Goal: Task Accomplishment & Management: Complete application form

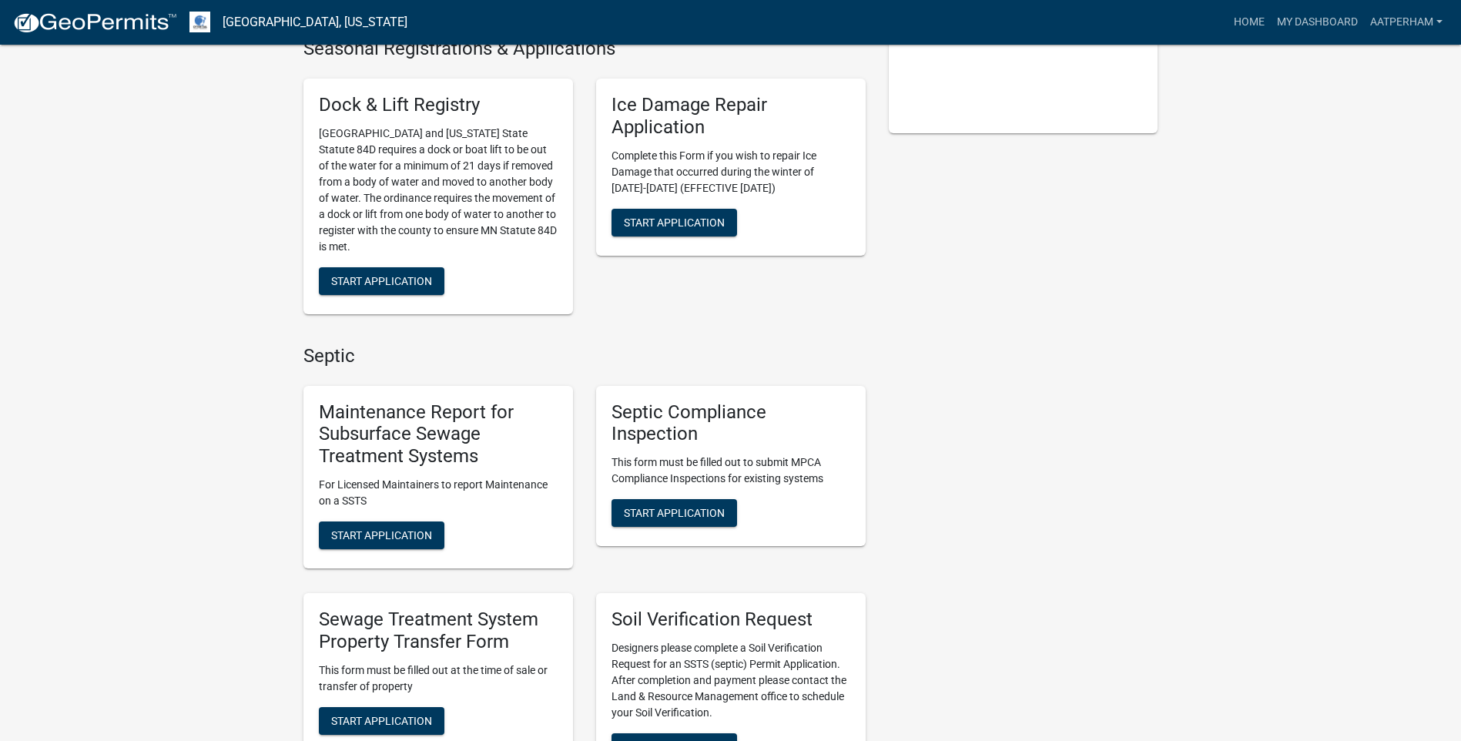
scroll to position [693, 0]
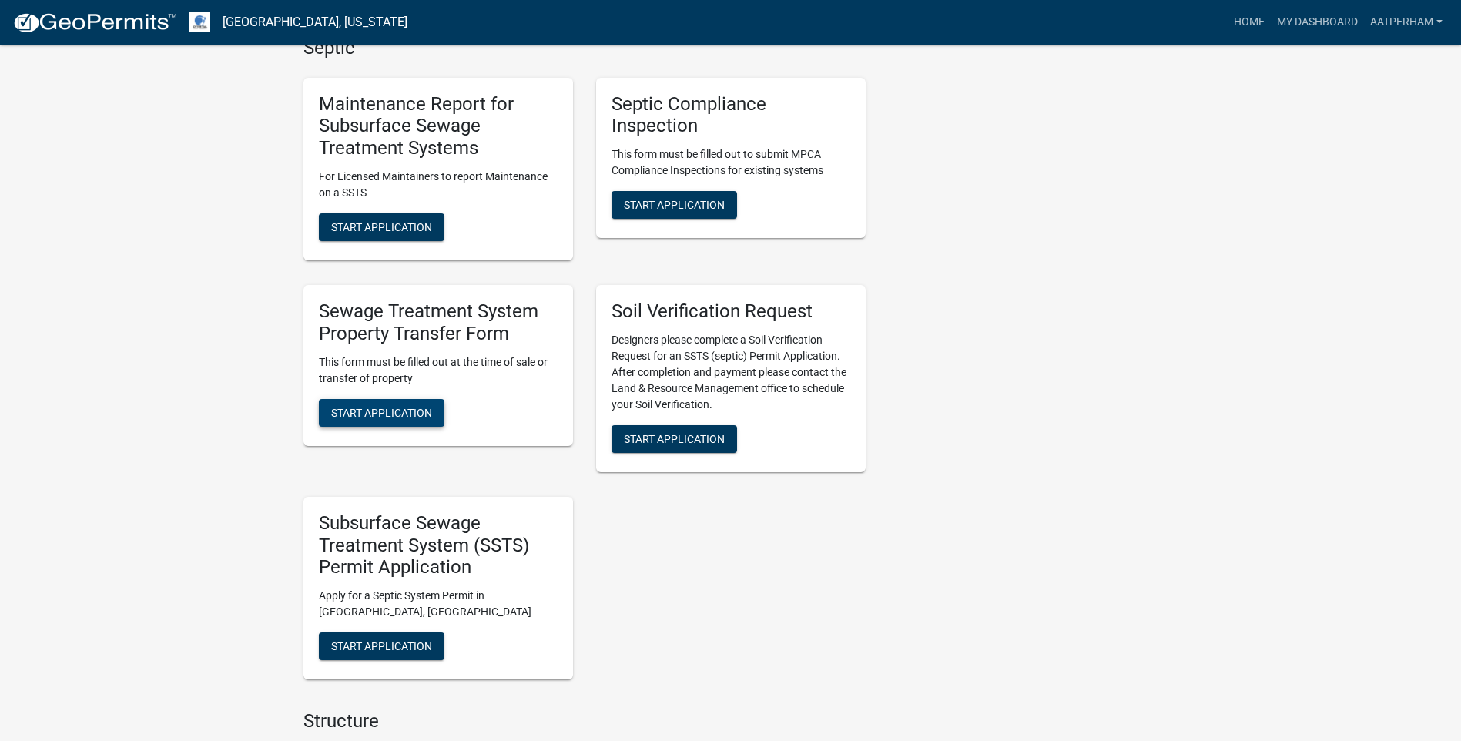
click at [419, 409] on span "Start Application" at bounding box center [381, 412] width 101 height 12
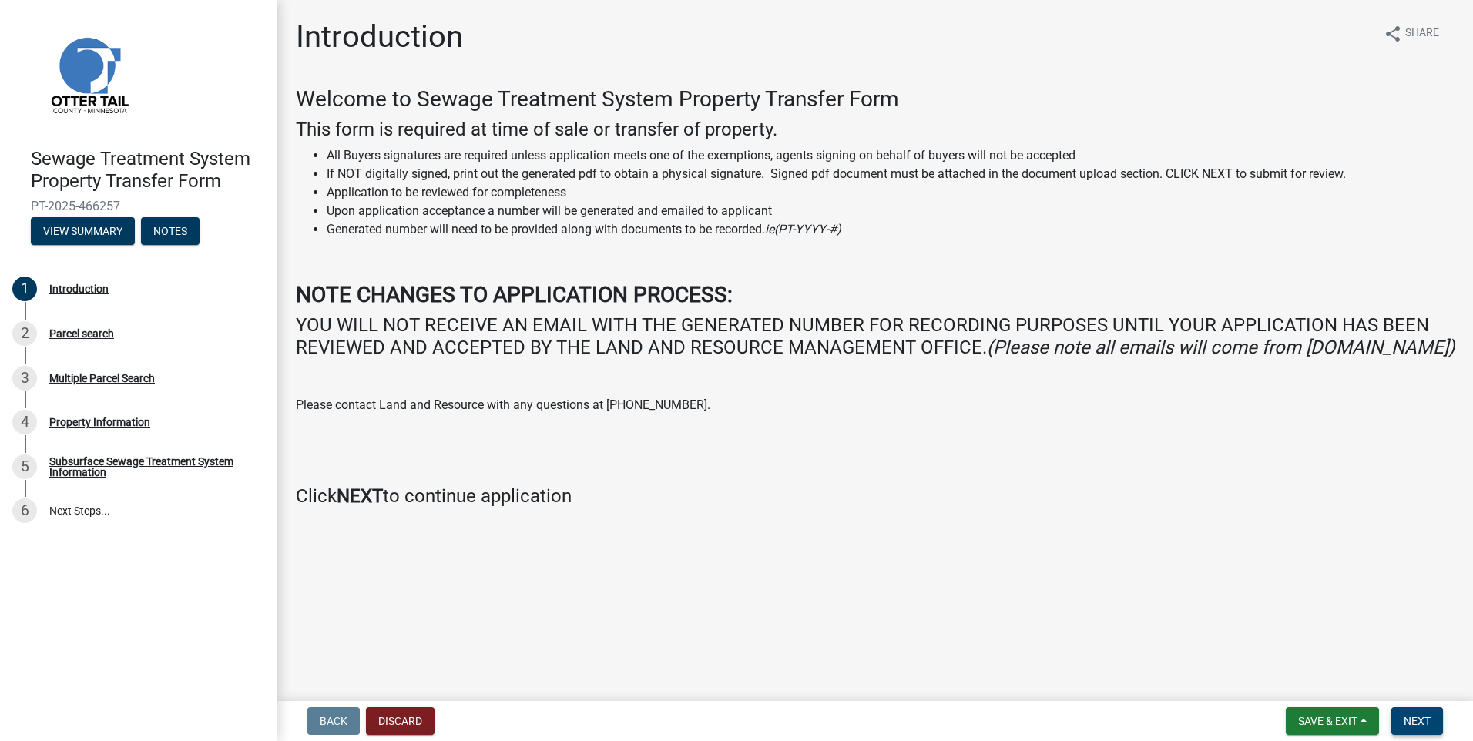
click at [1404, 728] on button "Next" at bounding box center [1417, 721] width 52 height 28
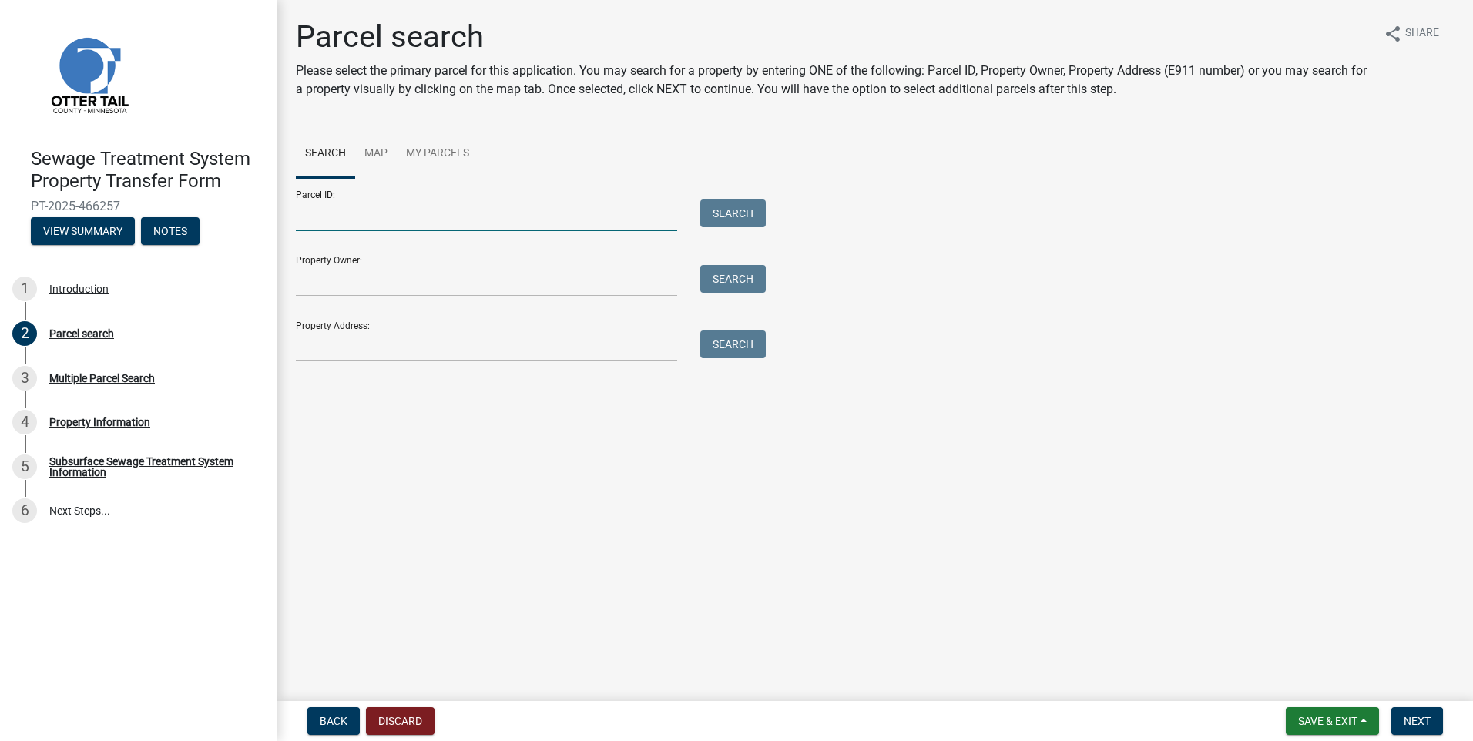
click at [474, 212] on input "Parcel ID:" at bounding box center [486, 216] width 381 height 32
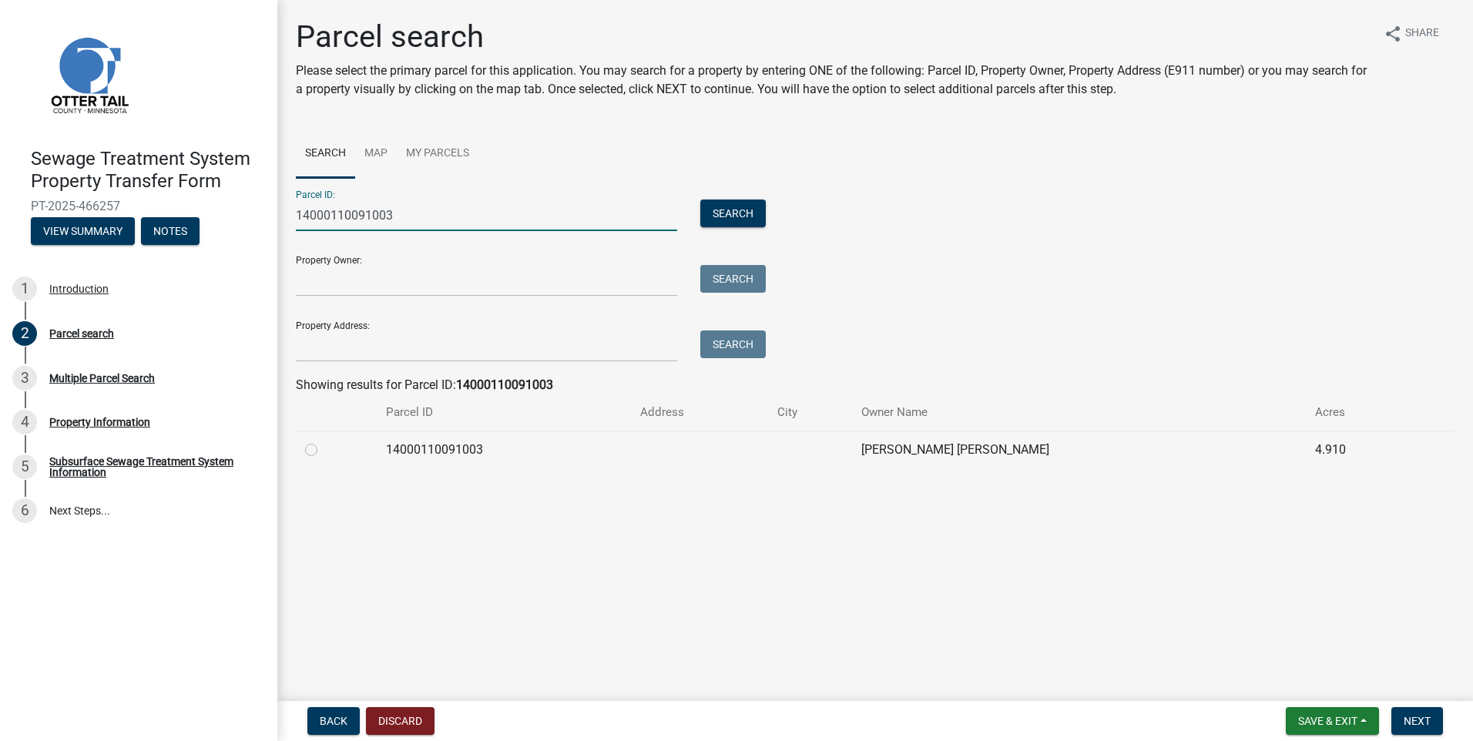
type input "14000110091003"
click at [324, 441] on label at bounding box center [324, 441] width 0 height 0
click at [324, 451] on input "radio" at bounding box center [329, 446] width 10 height 10
radio input "true"
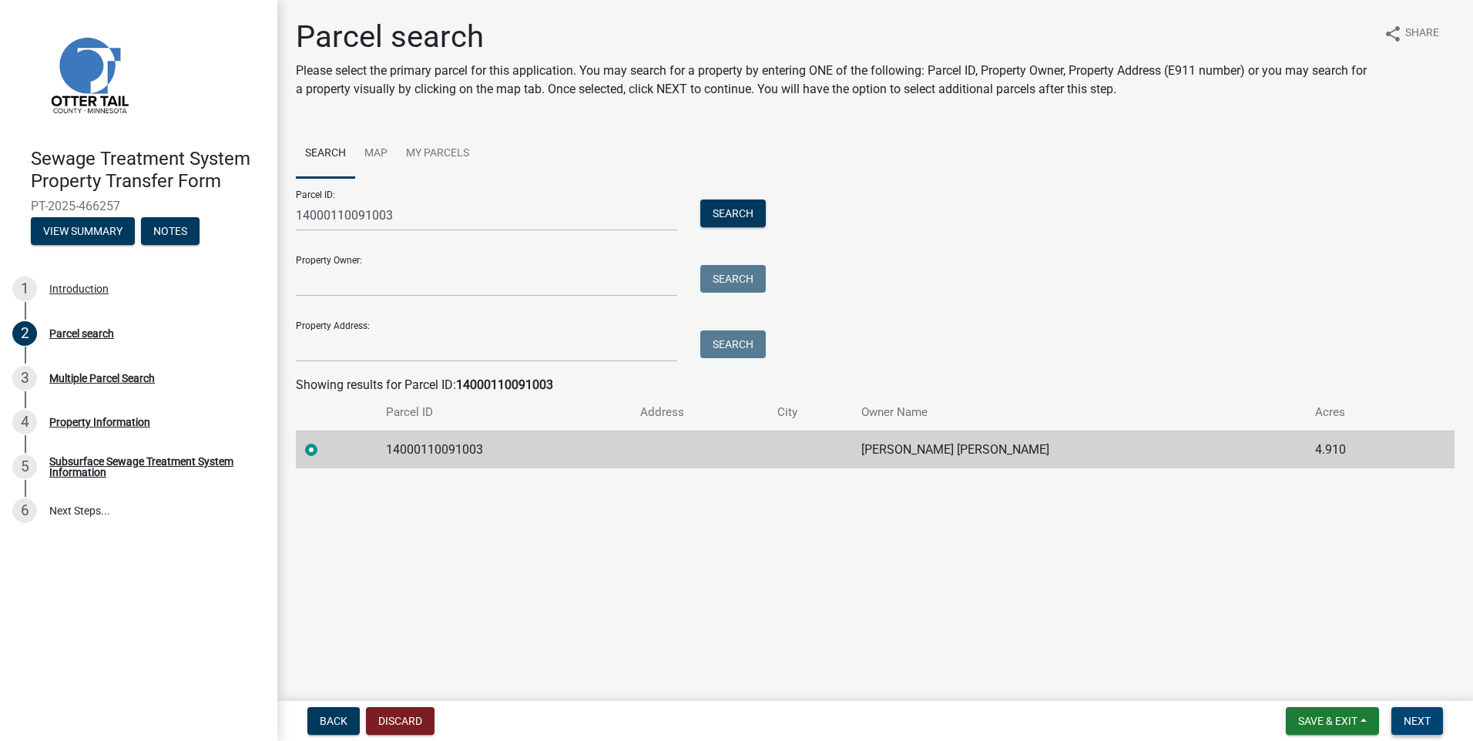
click at [1417, 726] on span "Next" at bounding box center [1417, 721] width 27 height 12
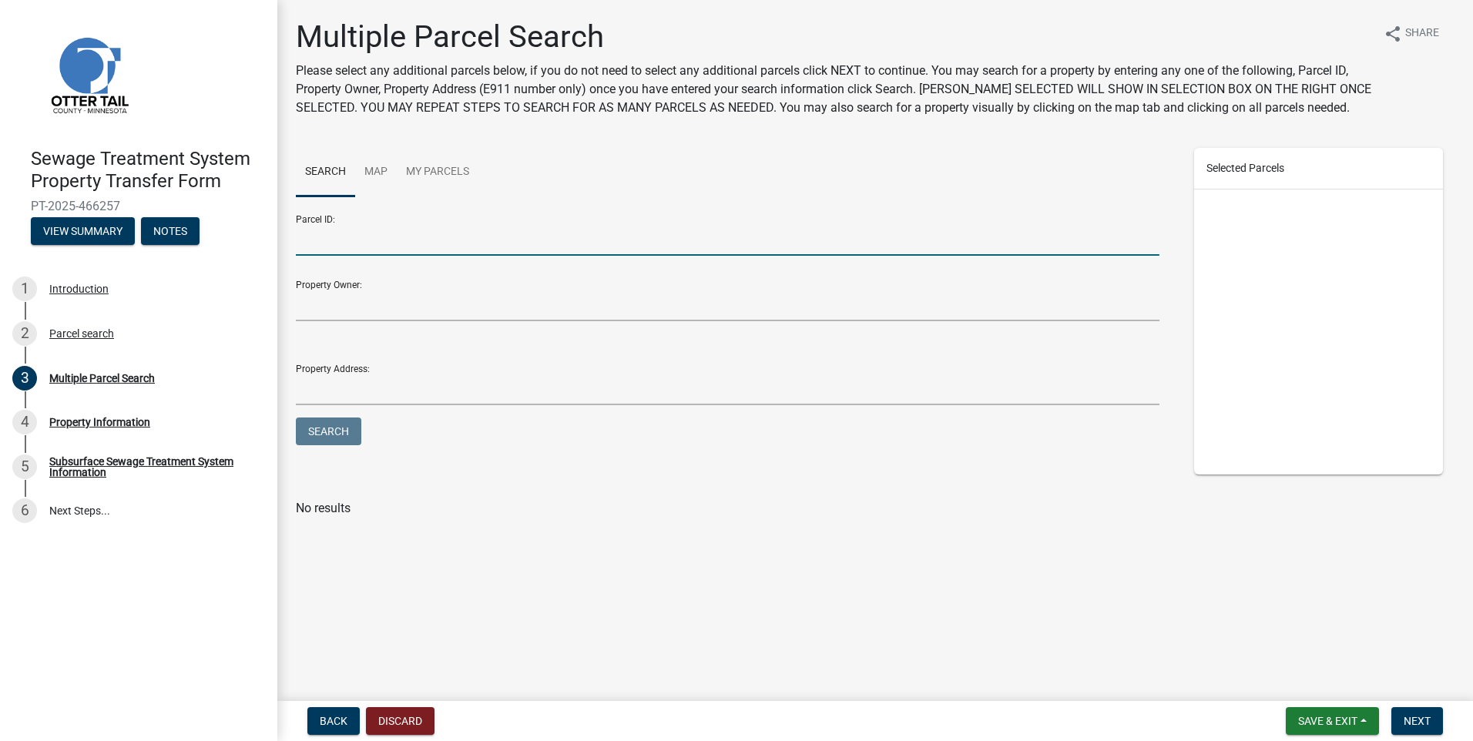
click at [448, 237] on input "Parcel ID:" at bounding box center [728, 240] width 864 height 32
type input "14000110091005"
click at [296, 418] on button "Search" at bounding box center [328, 432] width 65 height 28
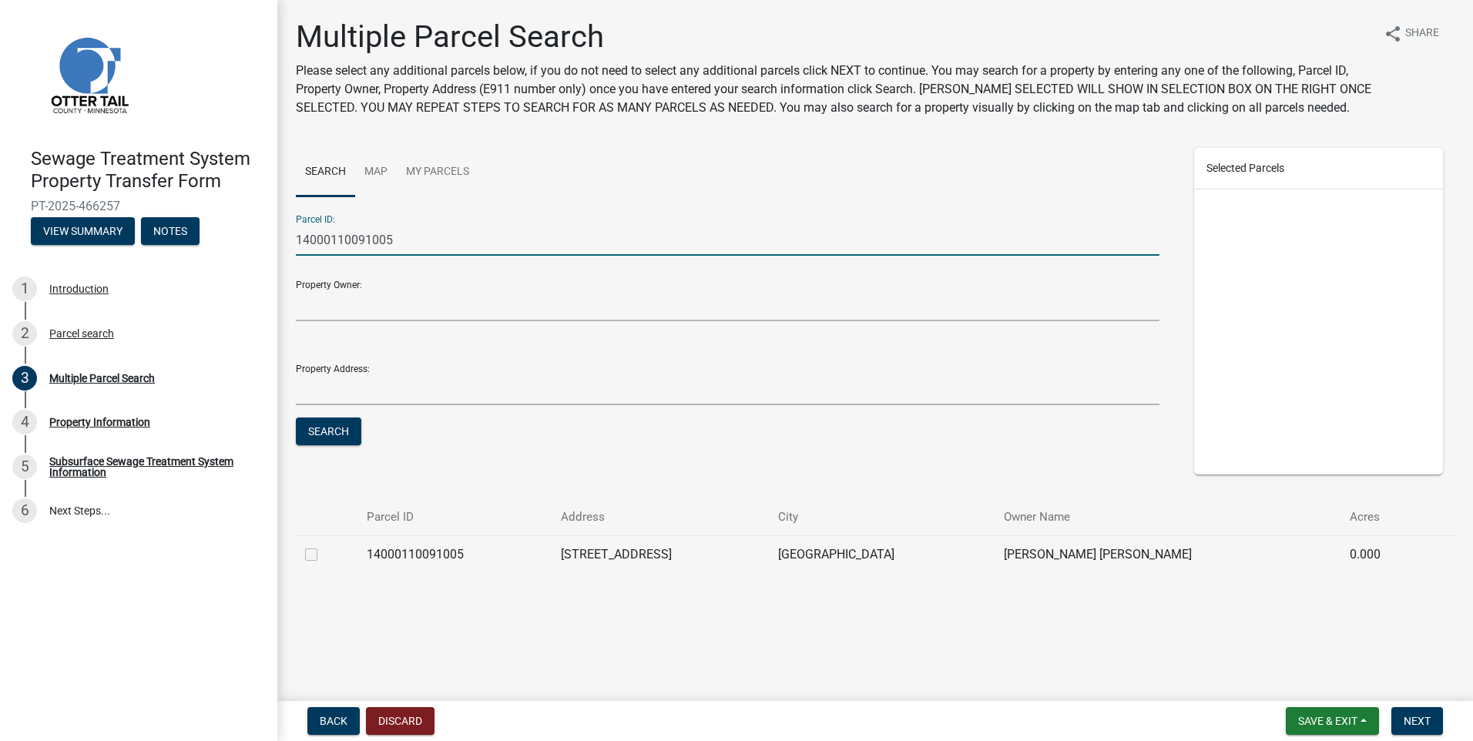
click at [324, 545] on label at bounding box center [324, 545] width 0 height 0
click at [324, 555] on input "checkbox" at bounding box center [329, 550] width 10 height 10
checkbox input "true"
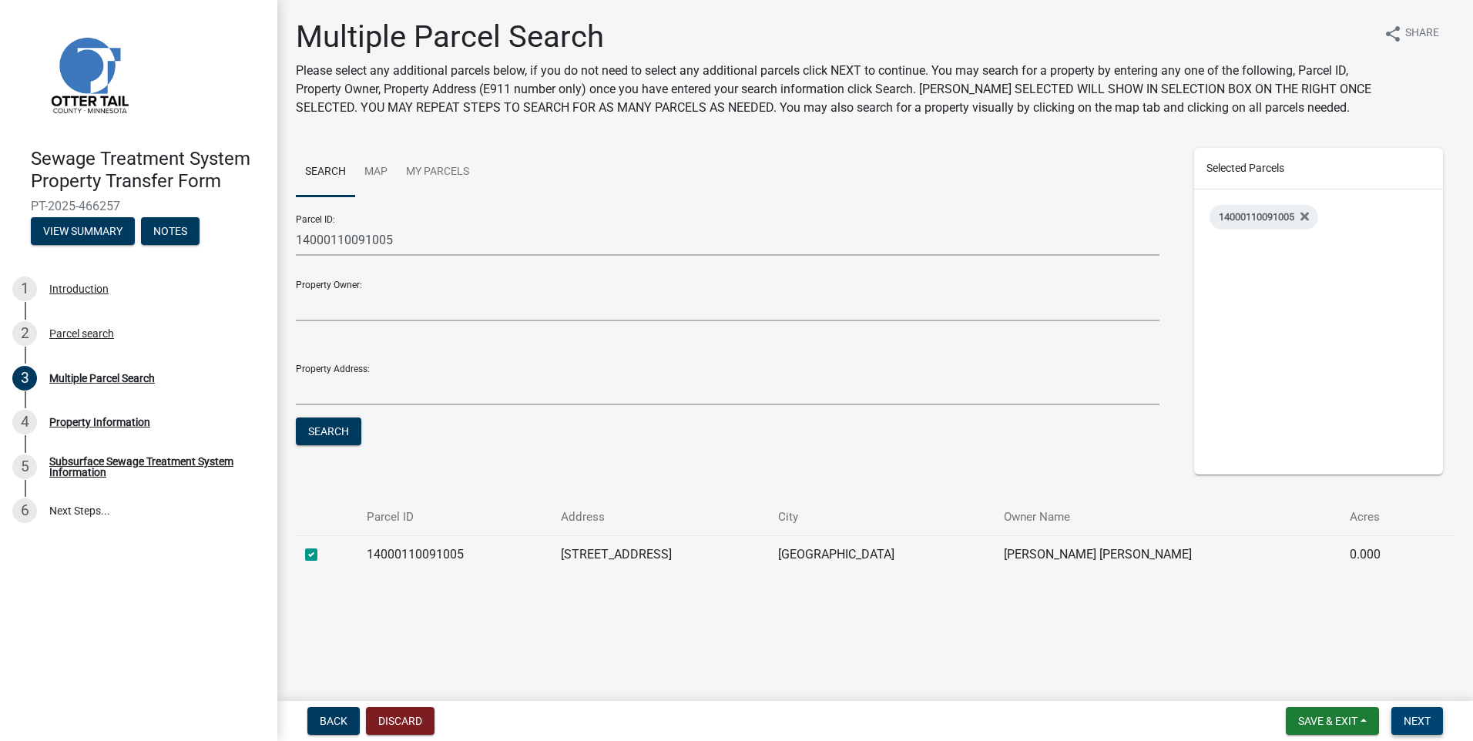
click at [1412, 715] on span "Next" at bounding box center [1417, 721] width 27 height 12
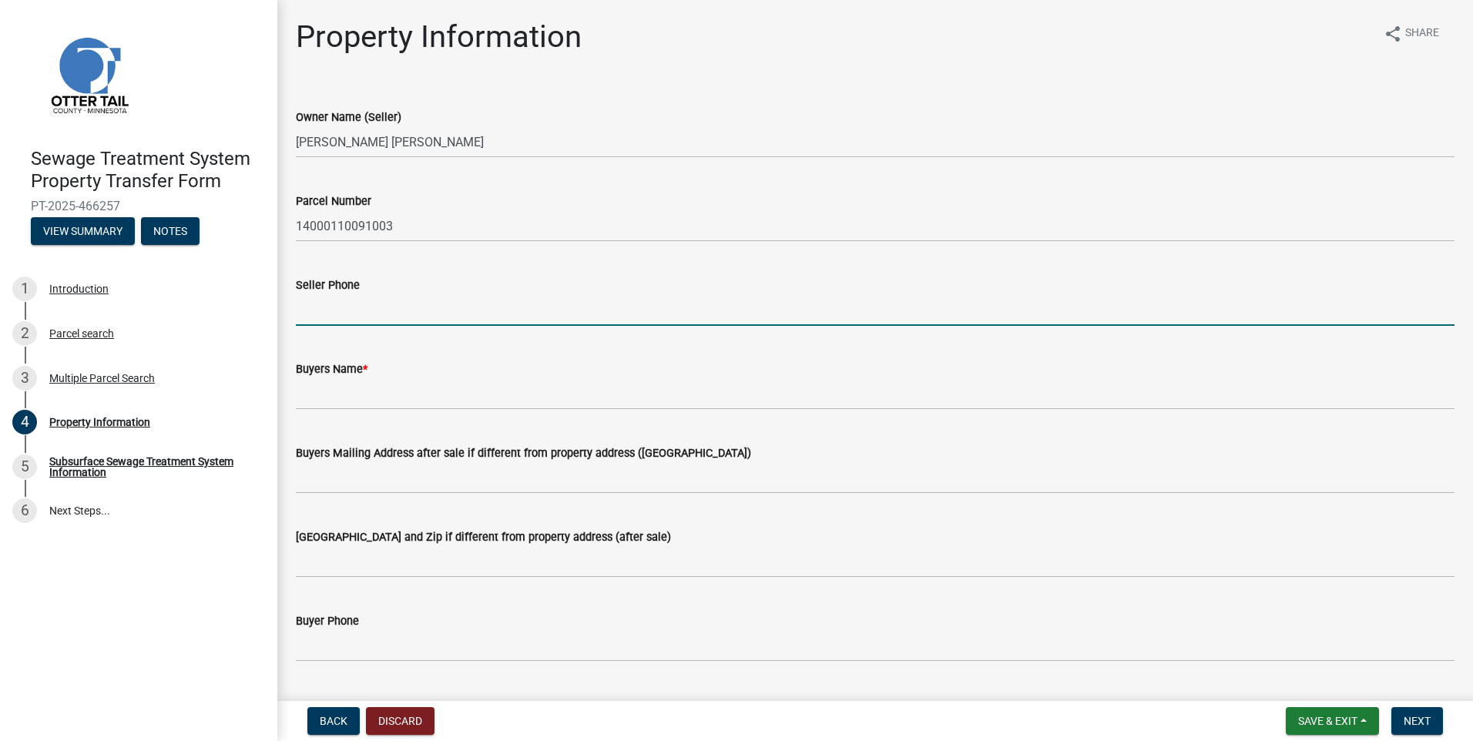
click at [347, 306] on input "Seller Phone" at bounding box center [875, 310] width 1159 height 32
type input "[PHONE_NUMBER]"
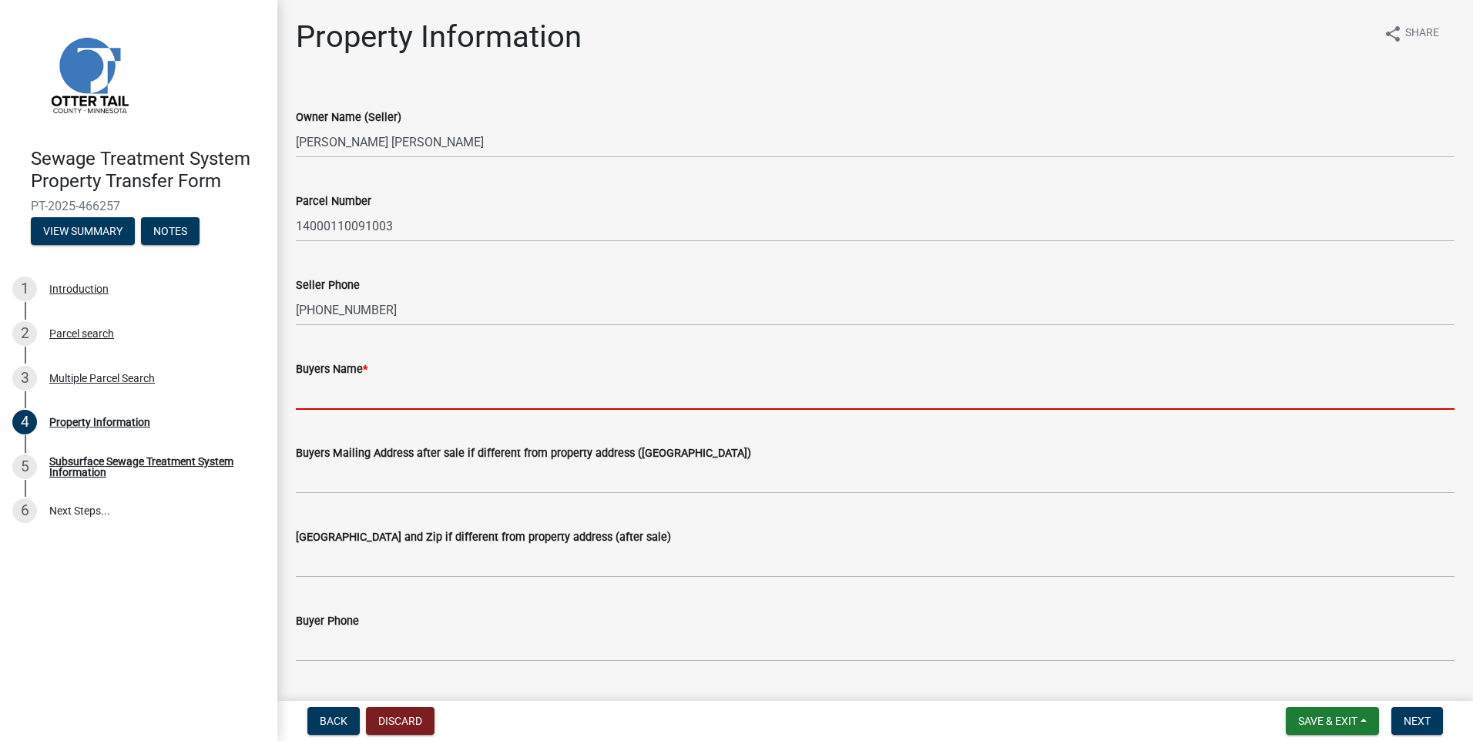
click at [336, 394] on input "Buyers Name *" at bounding box center [875, 394] width 1159 height 32
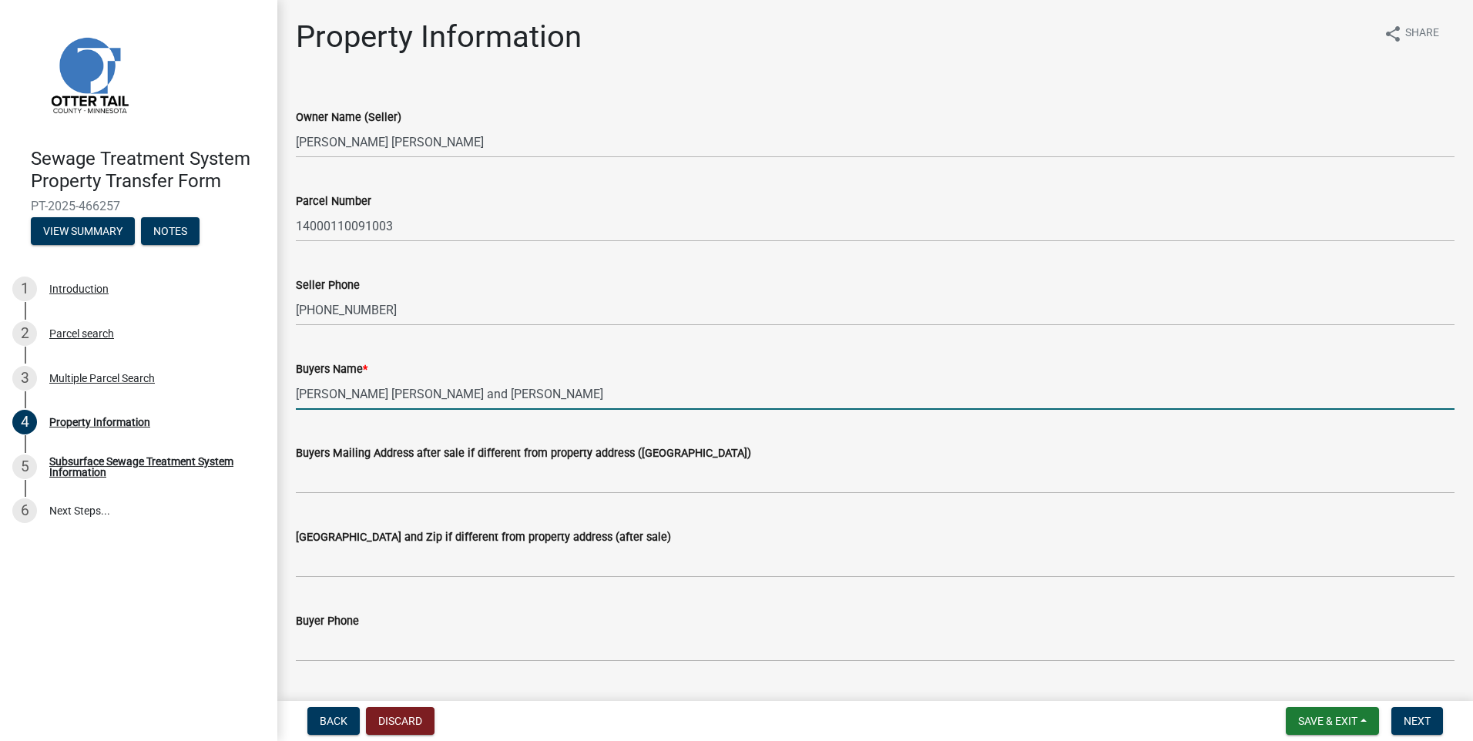
type input "[PERSON_NAME] [PERSON_NAME] and [PERSON_NAME]"
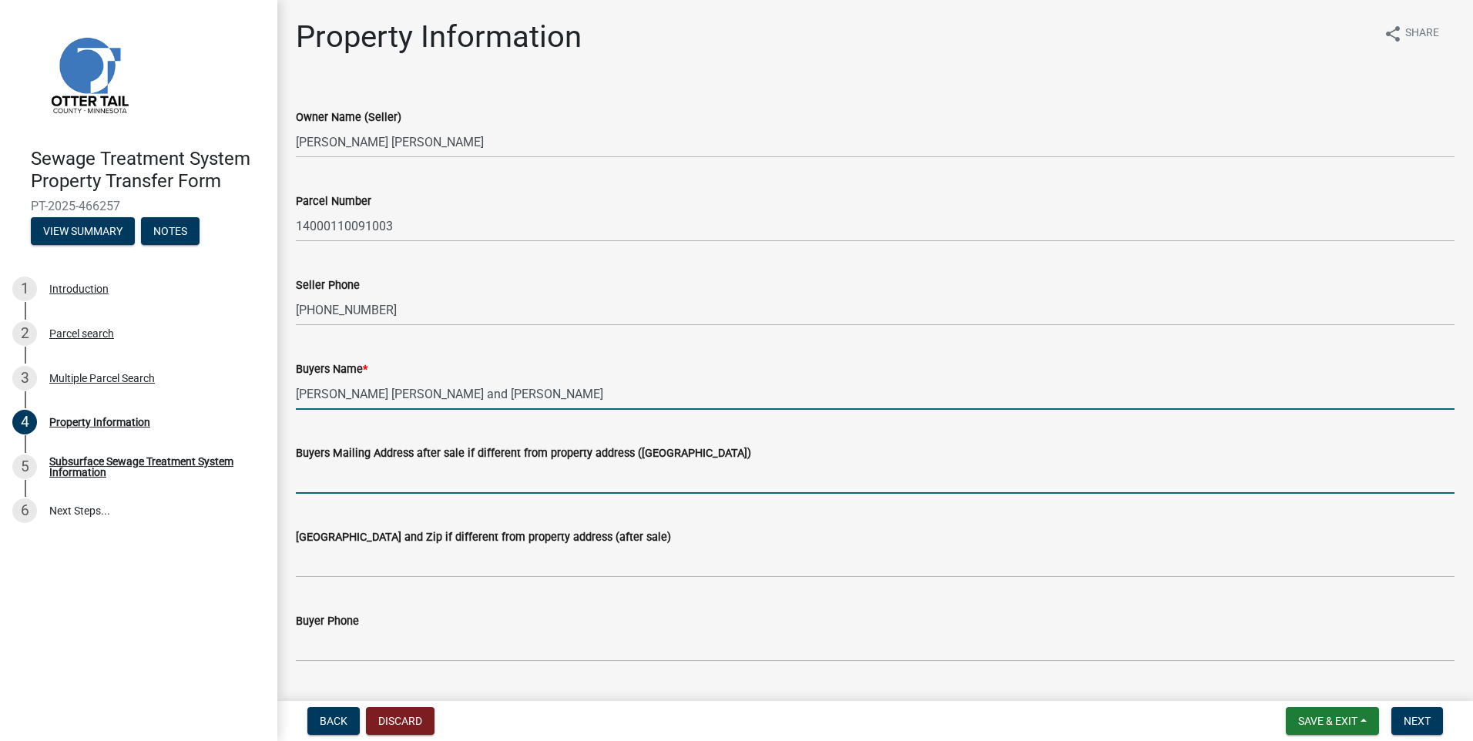
click at [320, 474] on input "Buyers Mailing Address after sale if different from property address ([GEOGRAPH…" at bounding box center [875, 478] width 1159 height 32
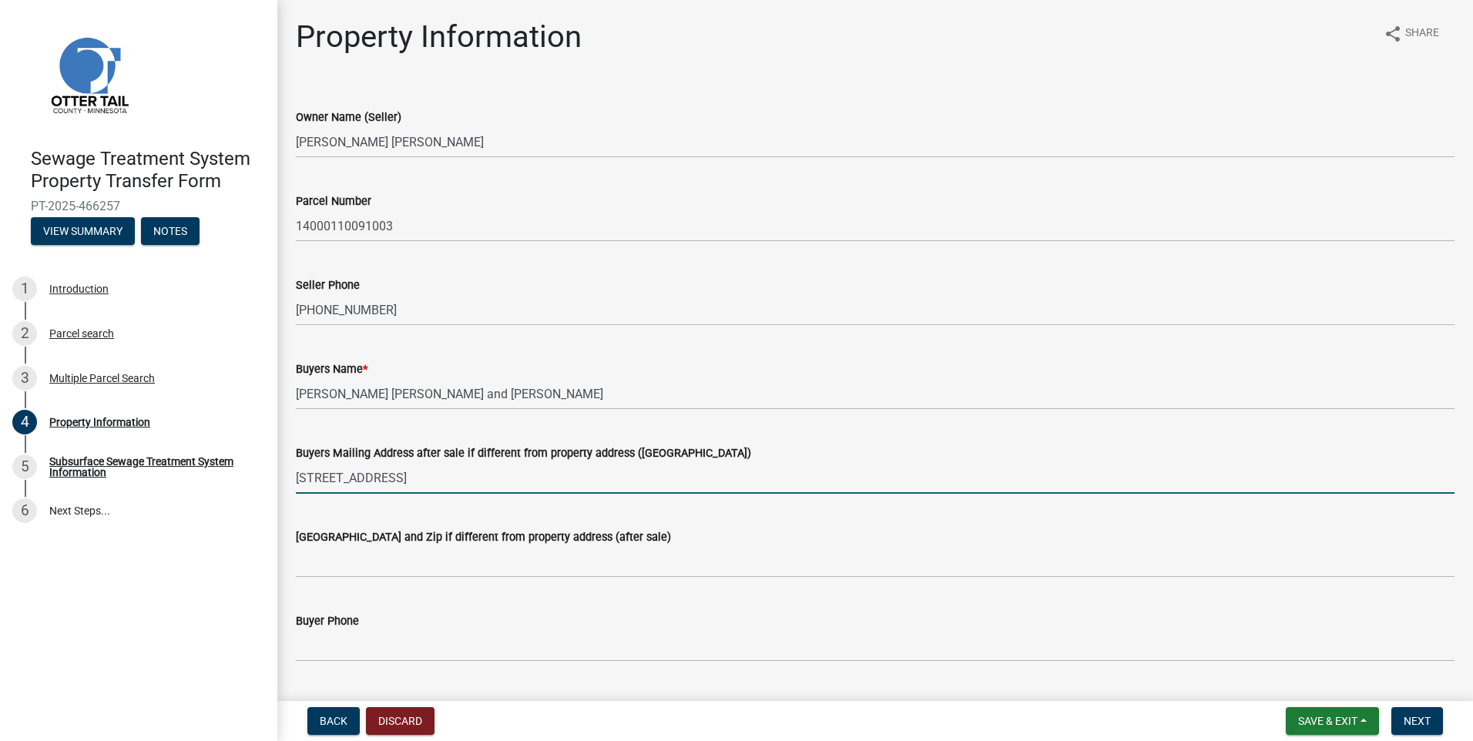
type input "[STREET_ADDRESS]"
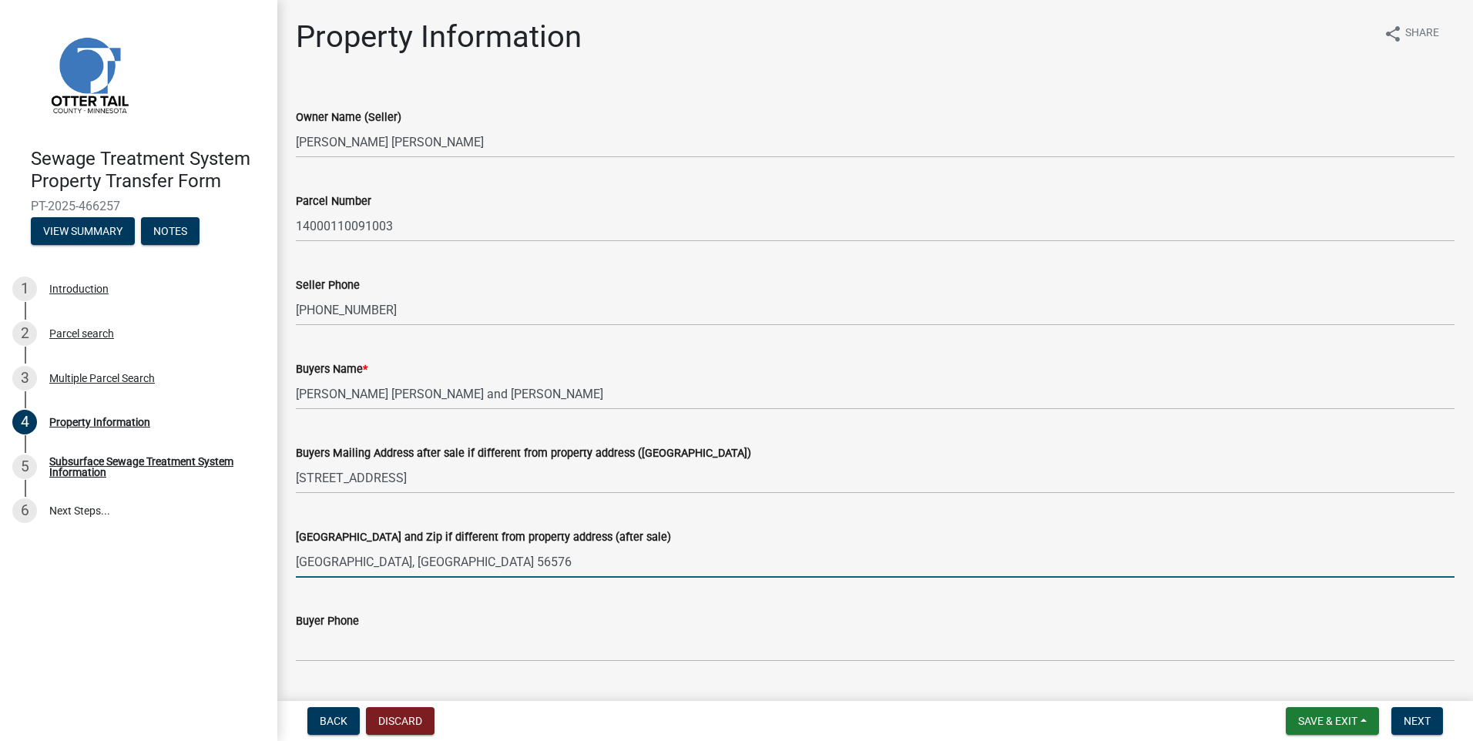
type input "[GEOGRAPHIC_DATA], [GEOGRAPHIC_DATA] 56576"
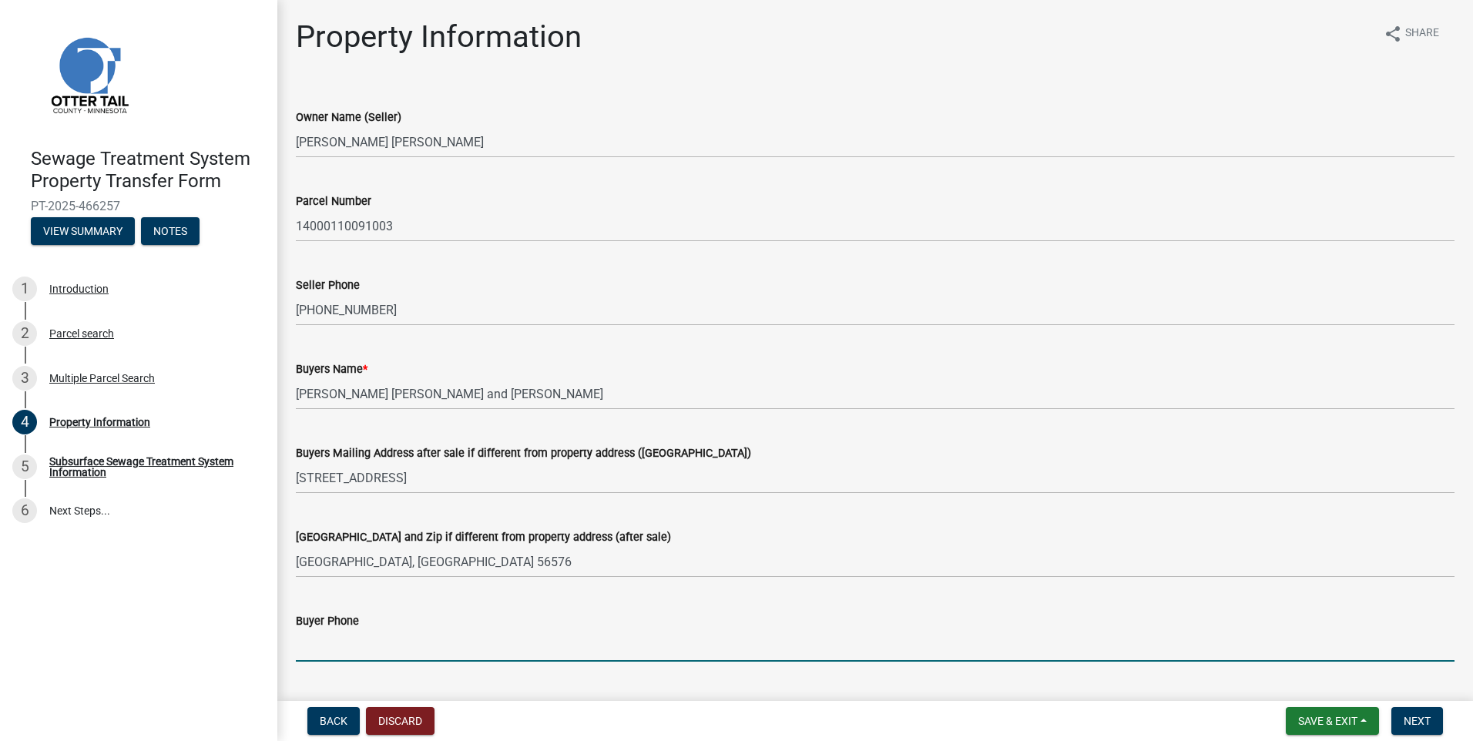
click at [341, 636] on input "Buyer Phone" at bounding box center [875, 646] width 1159 height 32
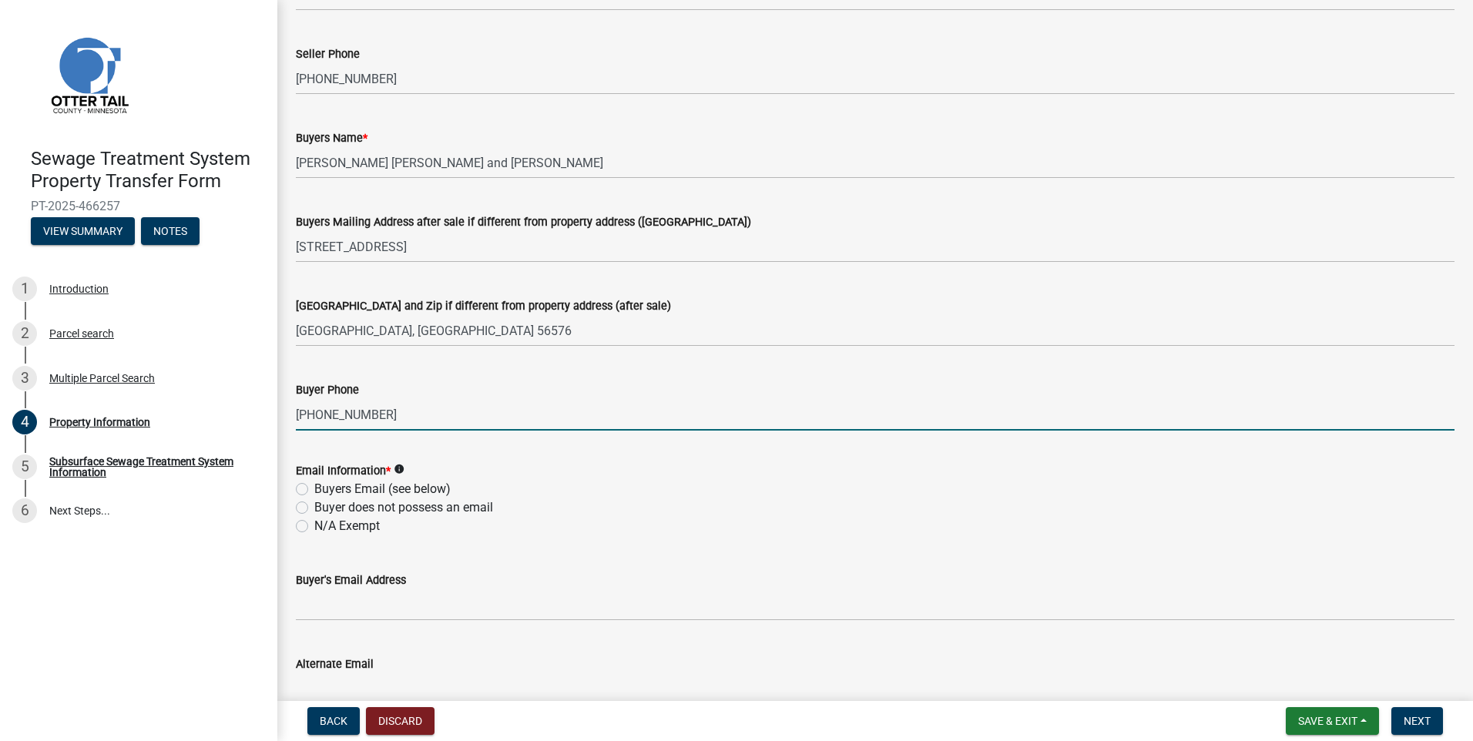
type input "[PHONE_NUMBER]"
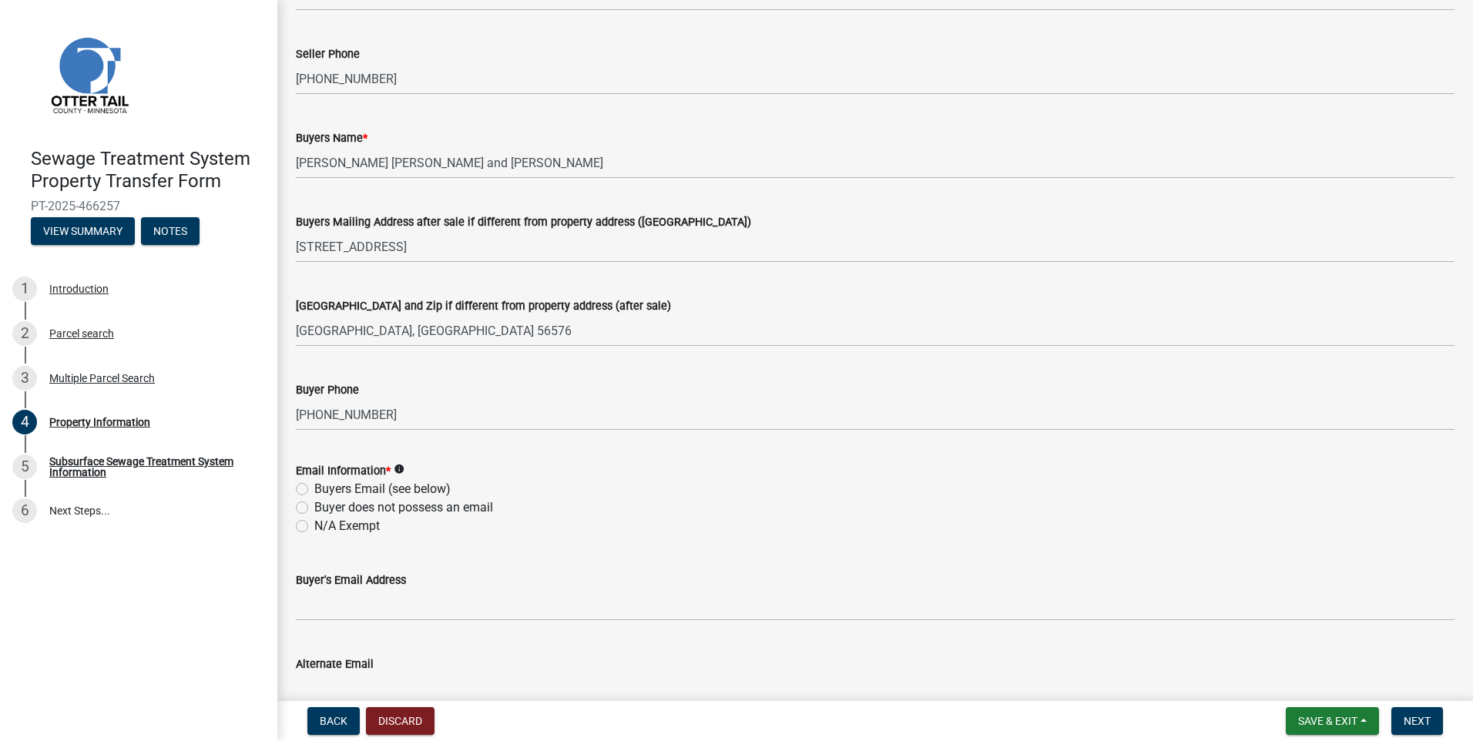
click at [314, 488] on label "Buyers Email (see below)" at bounding box center [382, 489] width 136 height 18
click at [314, 488] on input "Buyers Email (see below)" at bounding box center [319, 485] width 10 height 10
radio input "true"
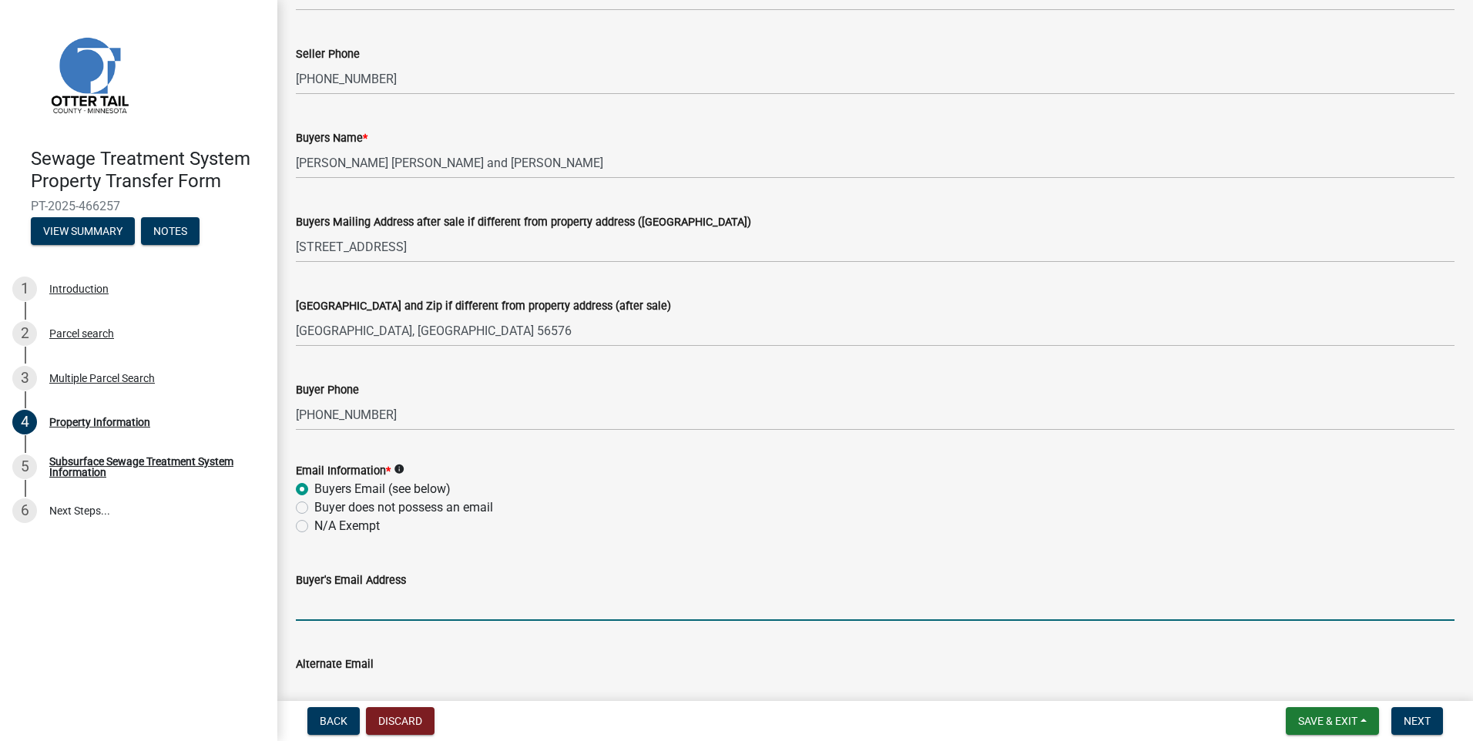
click at [344, 611] on input "Buyer's Email Address" at bounding box center [875, 605] width 1159 height 32
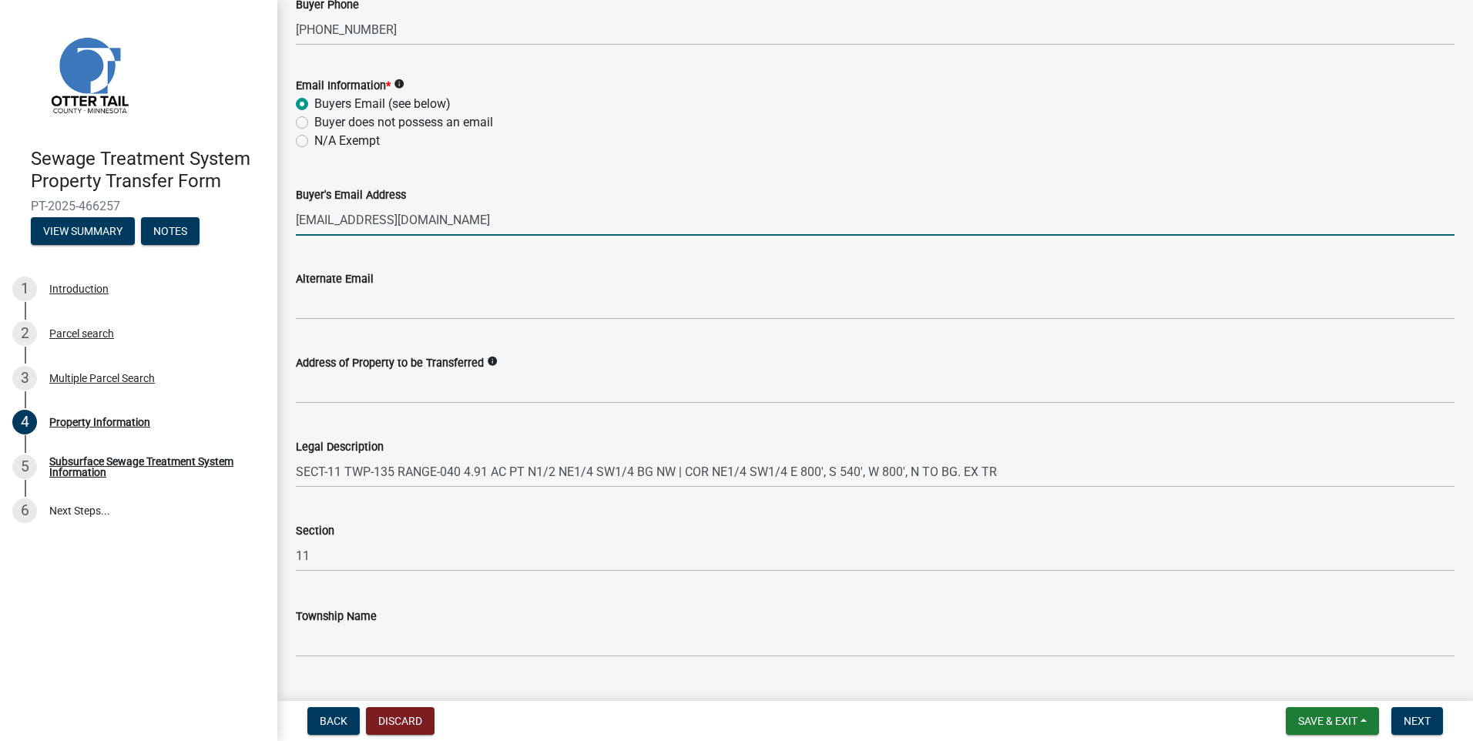
type input "[EMAIL_ADDRESS][DOMAIN_NAME]"
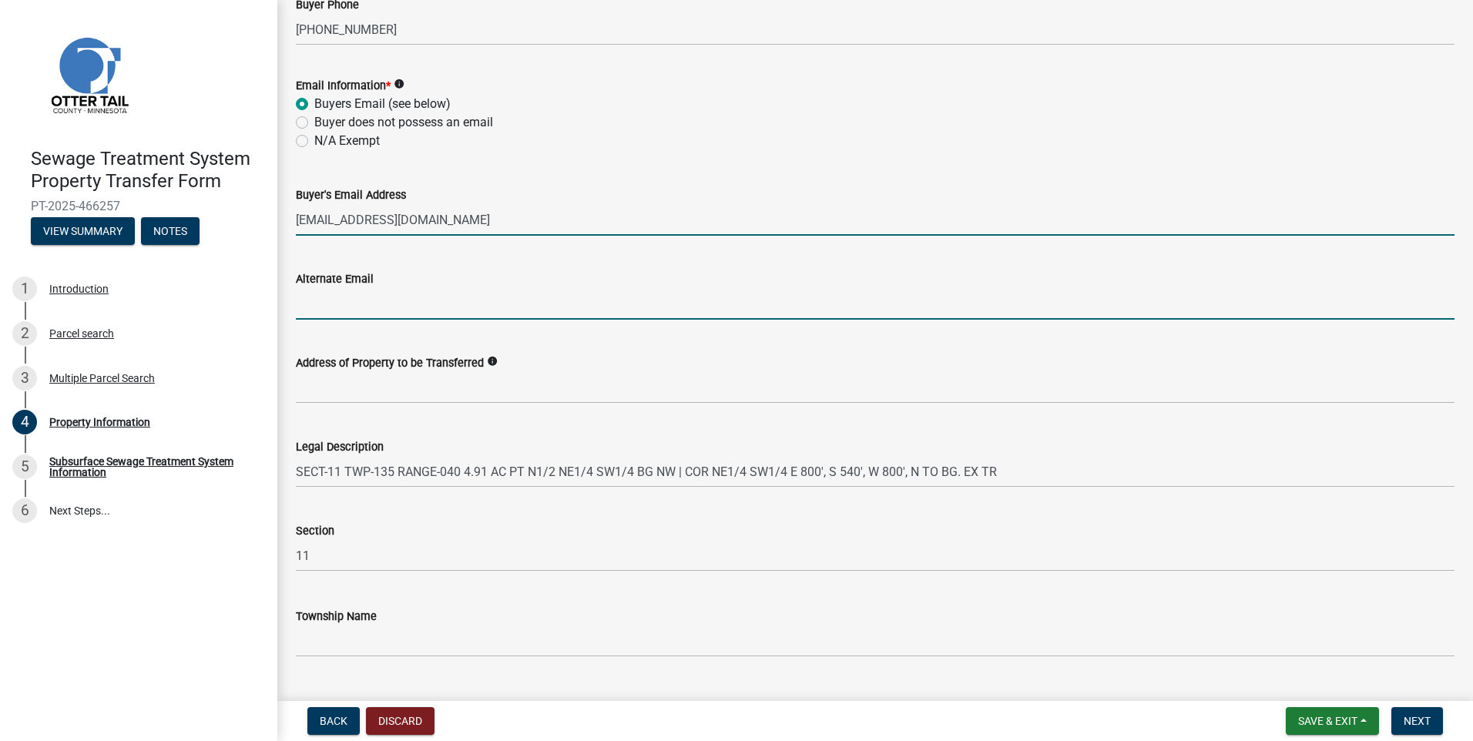
click at [330, 304] on input "Alternate Email" at bounding box center [875, 304] width 1159 height 32
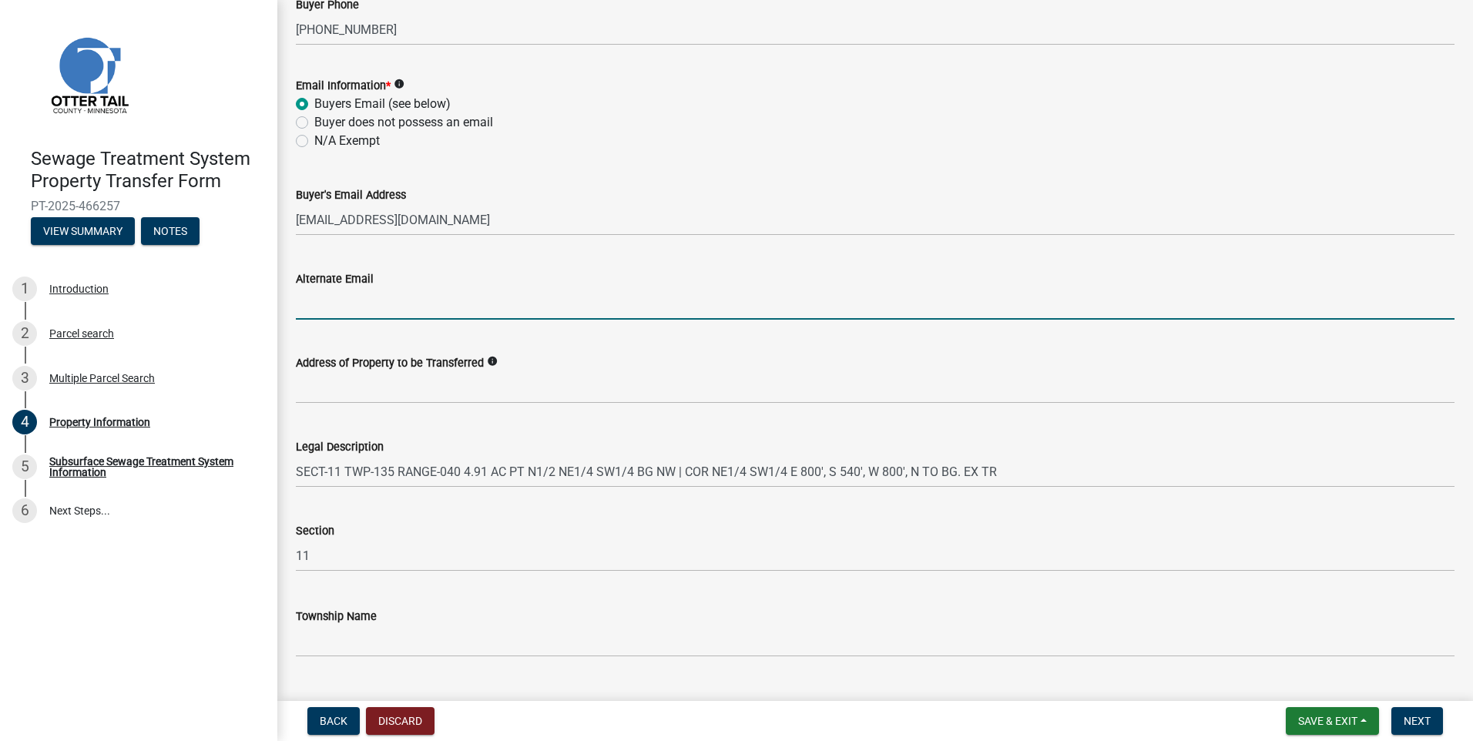
click at [1145, 613] on div "Township Name" at bounding box center [875, 616] width 1159 height 18
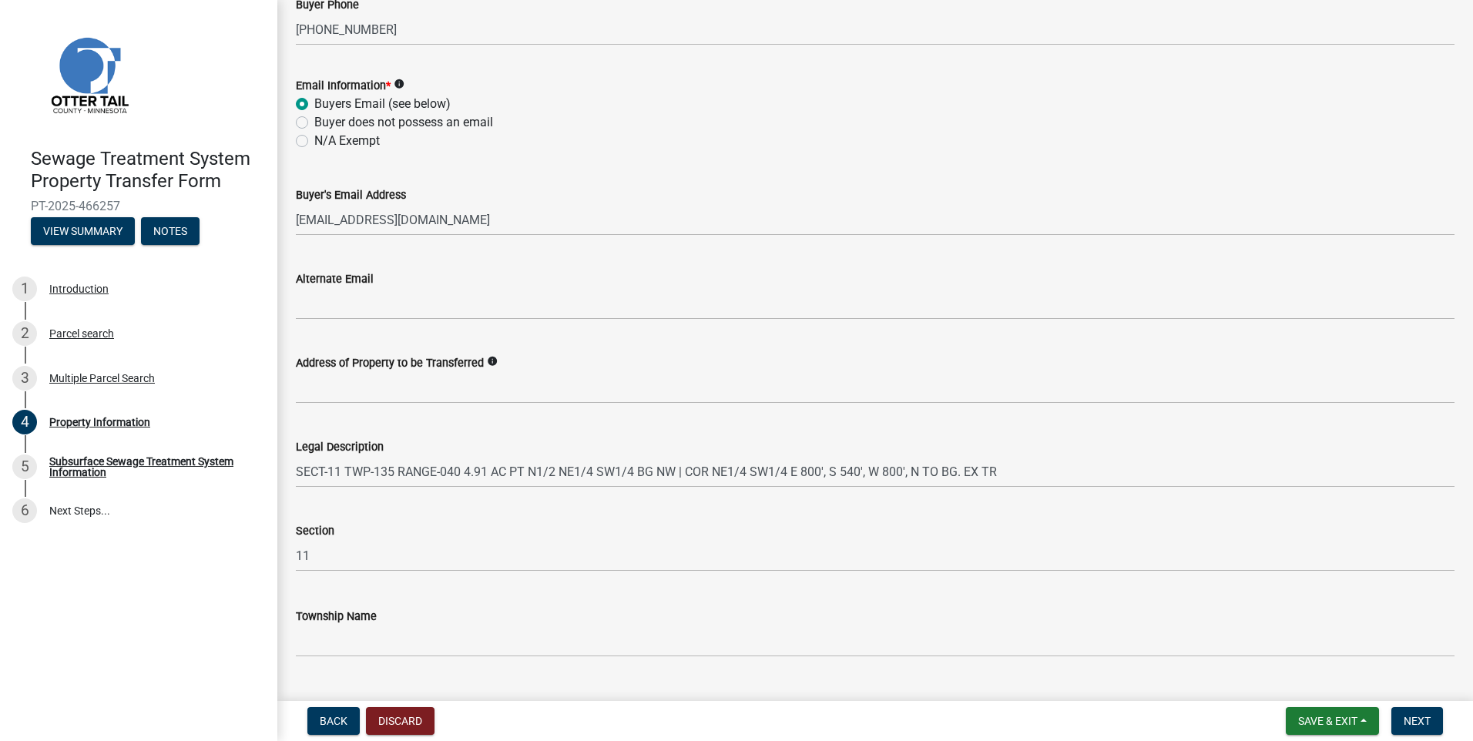
scroll to position [651, 0]
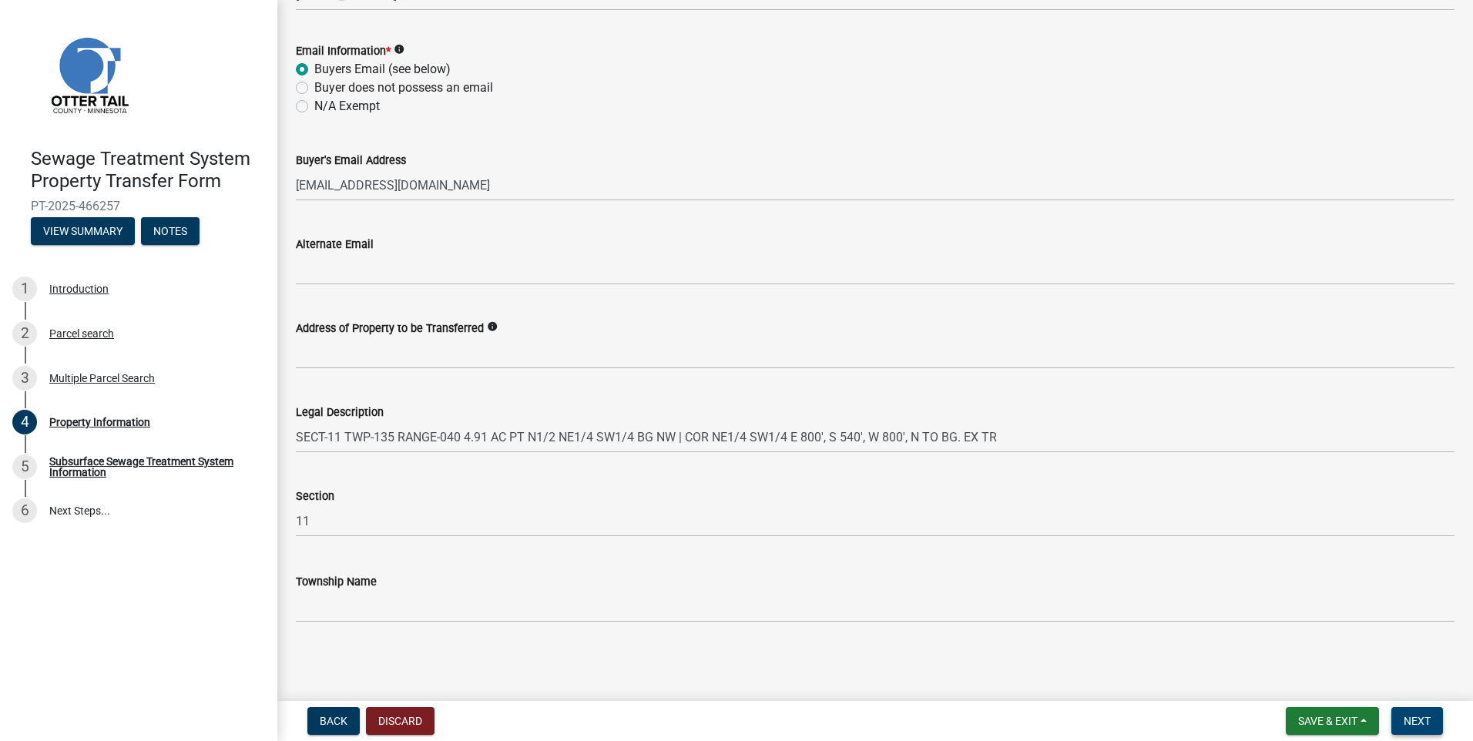
click at [1420, 716] on span "Next" at bounding box center [1417, 721] width 27 height 12
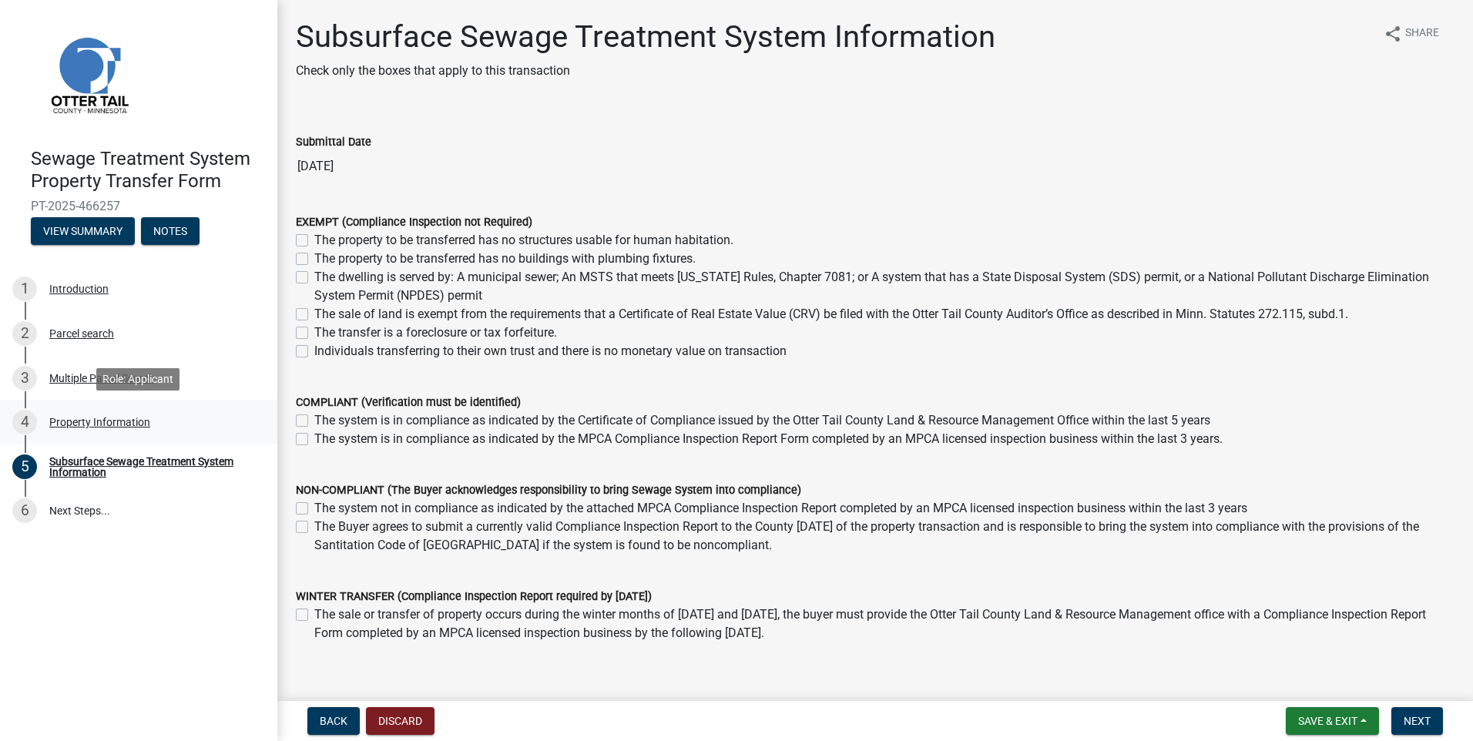
click at [104, 418] on div "Property Information" at bounding box center [99, 422] width 101 height 11
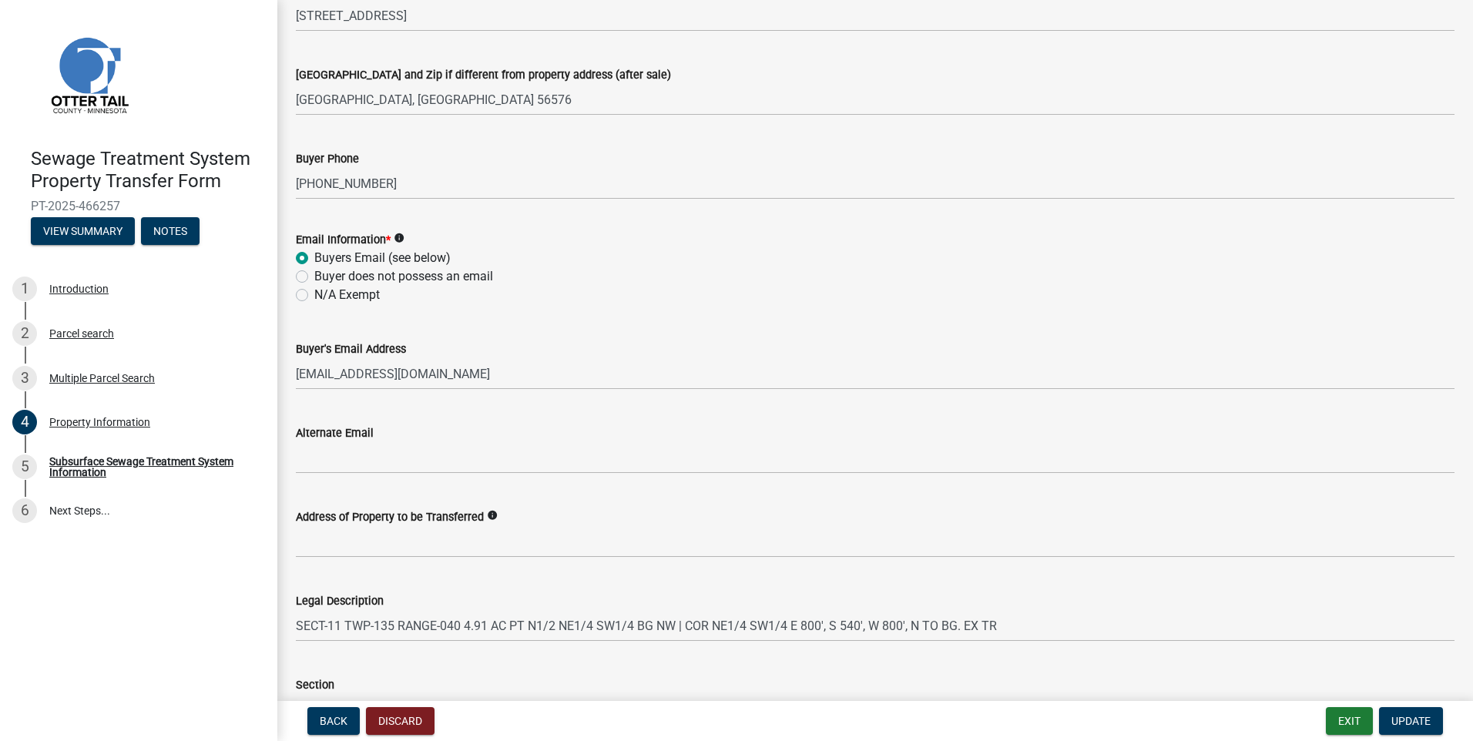
scroll to position [651, 0]
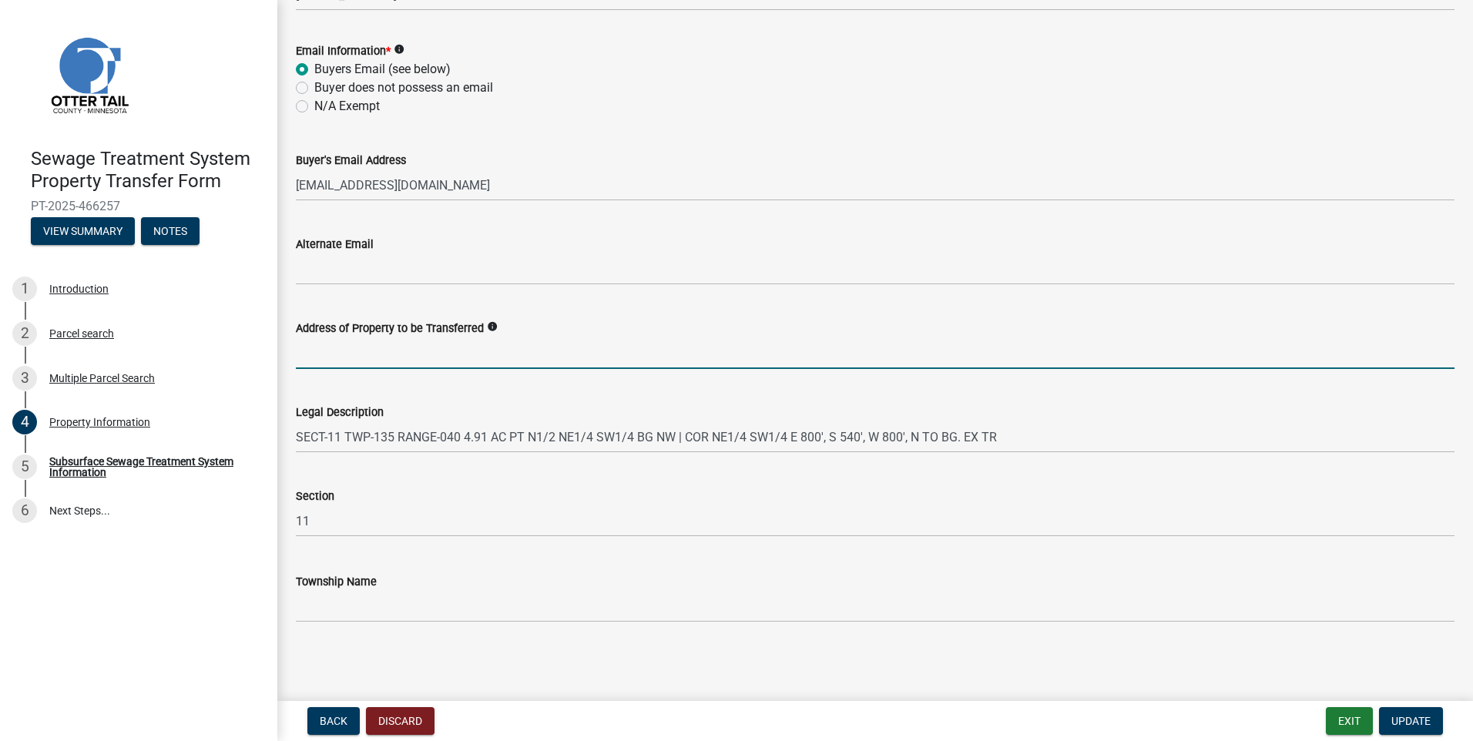
click at [341, 358] on input "Address of Property to be Transferred" at bounding box center [875, 353] width 1159 height 32
paste input "XXXXX 385th St"
click at [488, 328] on icon "info" at bounding box center [492, 326] width 11 height 11
click at [451, 353] on input "XXXXX 385th St" at bounding box center [875, 353] width 1159 height 32
type input "XXXXX [GEOGRAPHIC_DATA]"
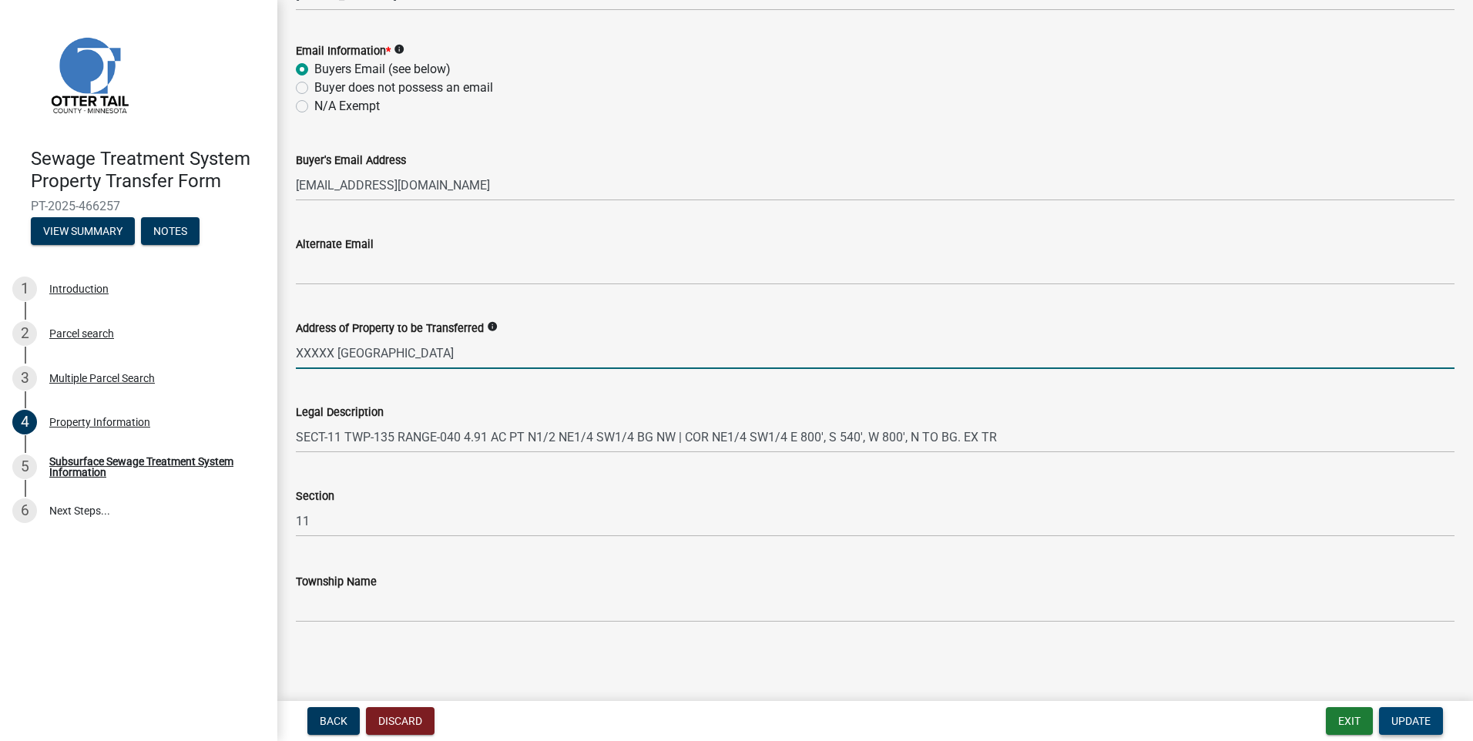
click at [1410, 726] on span "Update" at bounding box center [1410, 721] width 39 height 12
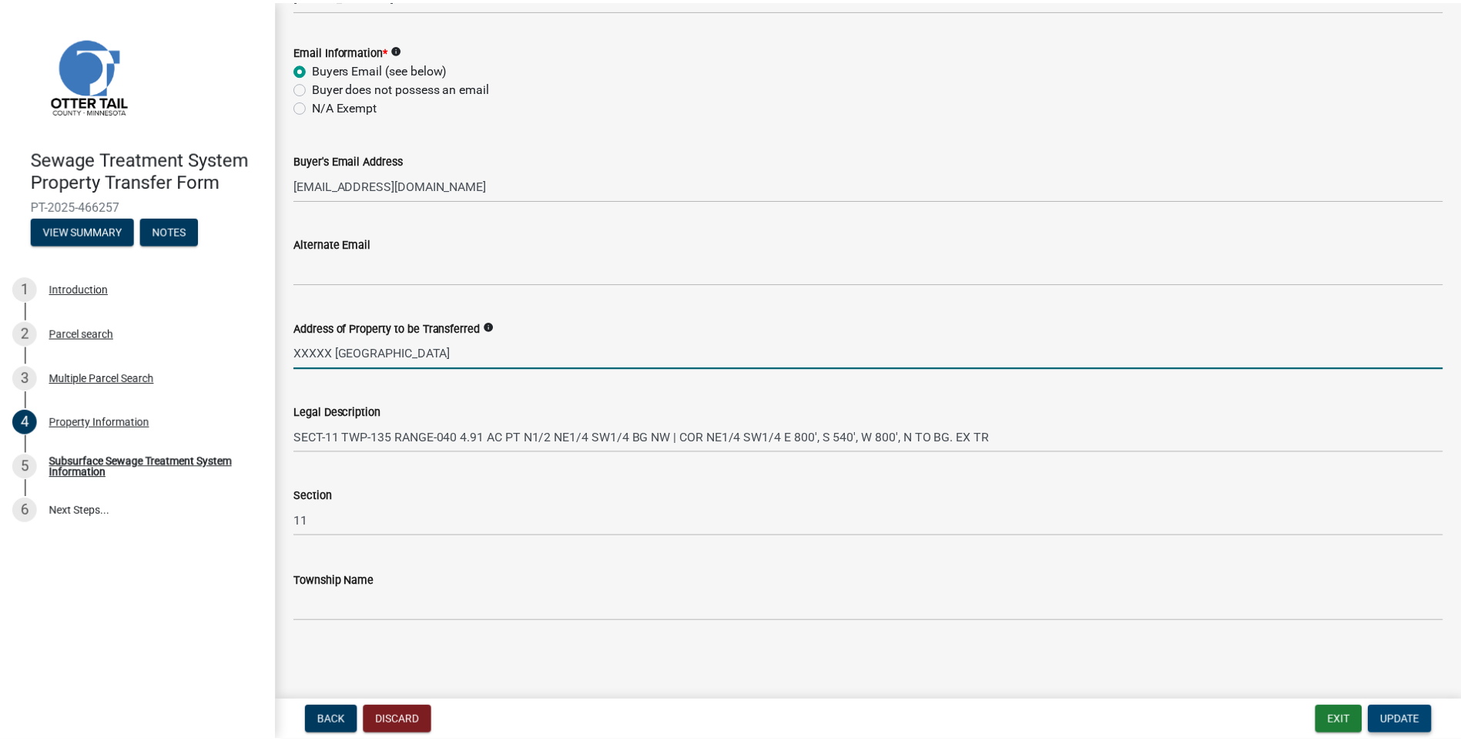
scroll to position [0, 0]
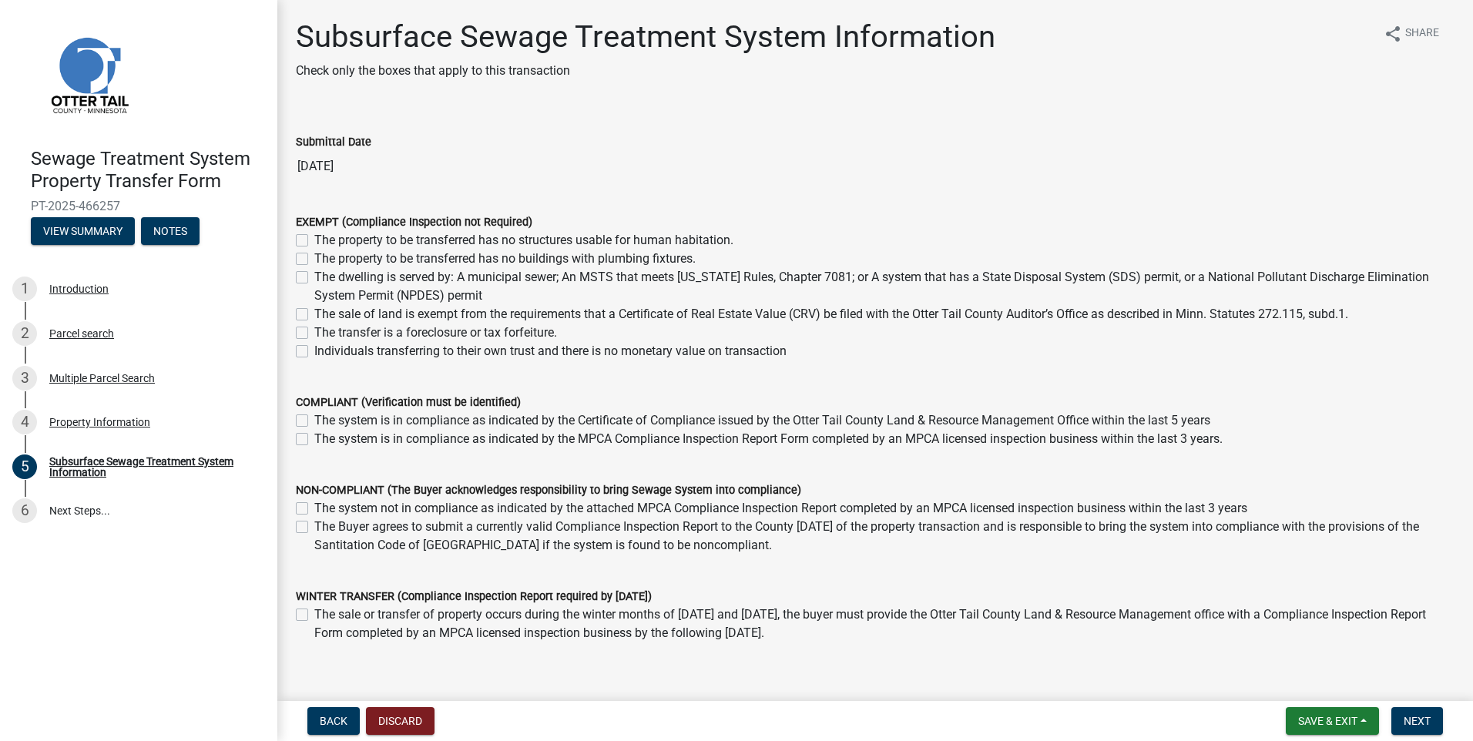
click at [314, 256] on label "The property to be transferred has no buildings with plumbing fixtures." at bounding box center [504, 259] width 381 height 18
click at [314, 256] on input "The property to be transferred has no buildings with plumbing fixtures." at bounding box center [319, 255] width 10 height 10
checkbox input "true"
checkbox input "false"
checkbox input "true"
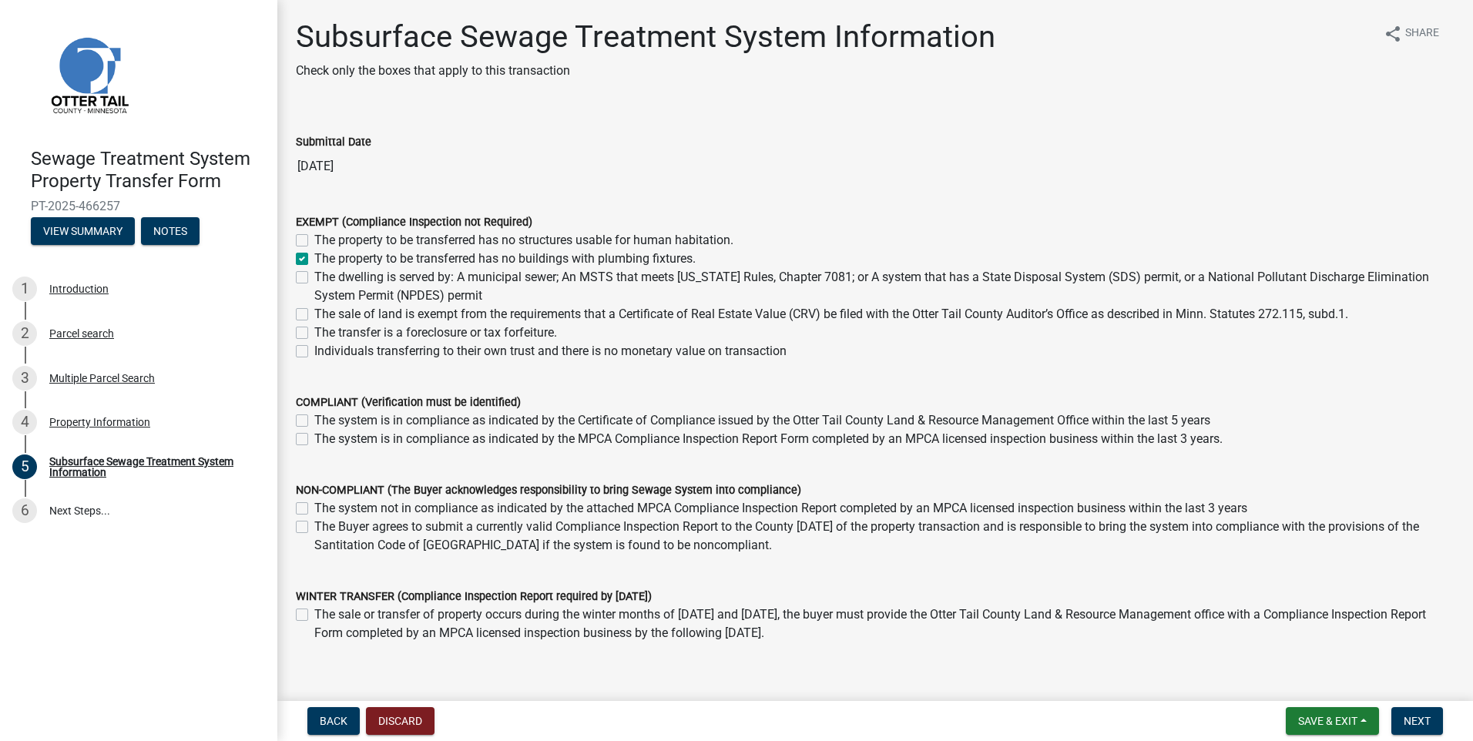
checkbox input "false"
click at [1414, 717] on span "Next" at bounding box center [1417, 721] width 27 height 12
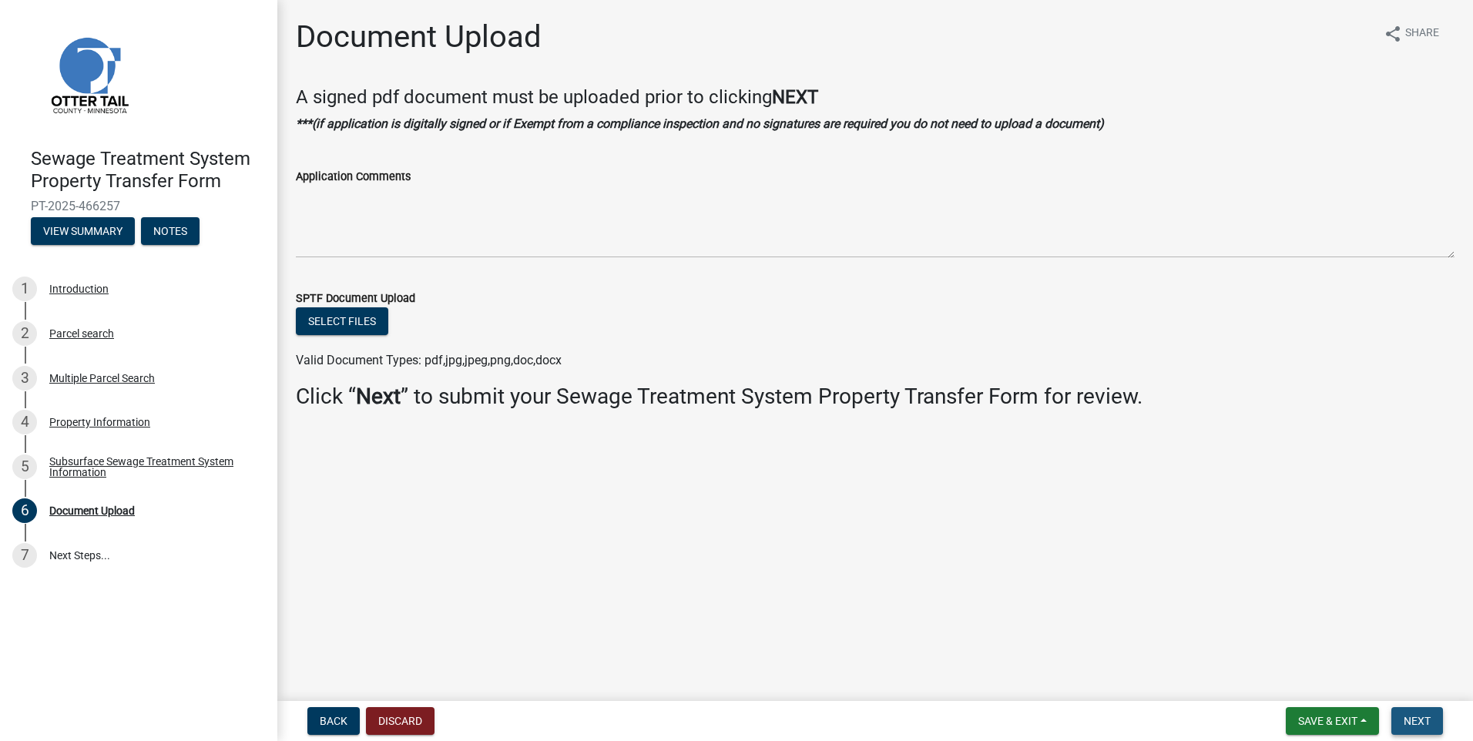
click at [1424, 719] on span "Next" at bounding box center [1417, 721] width 27 height 12
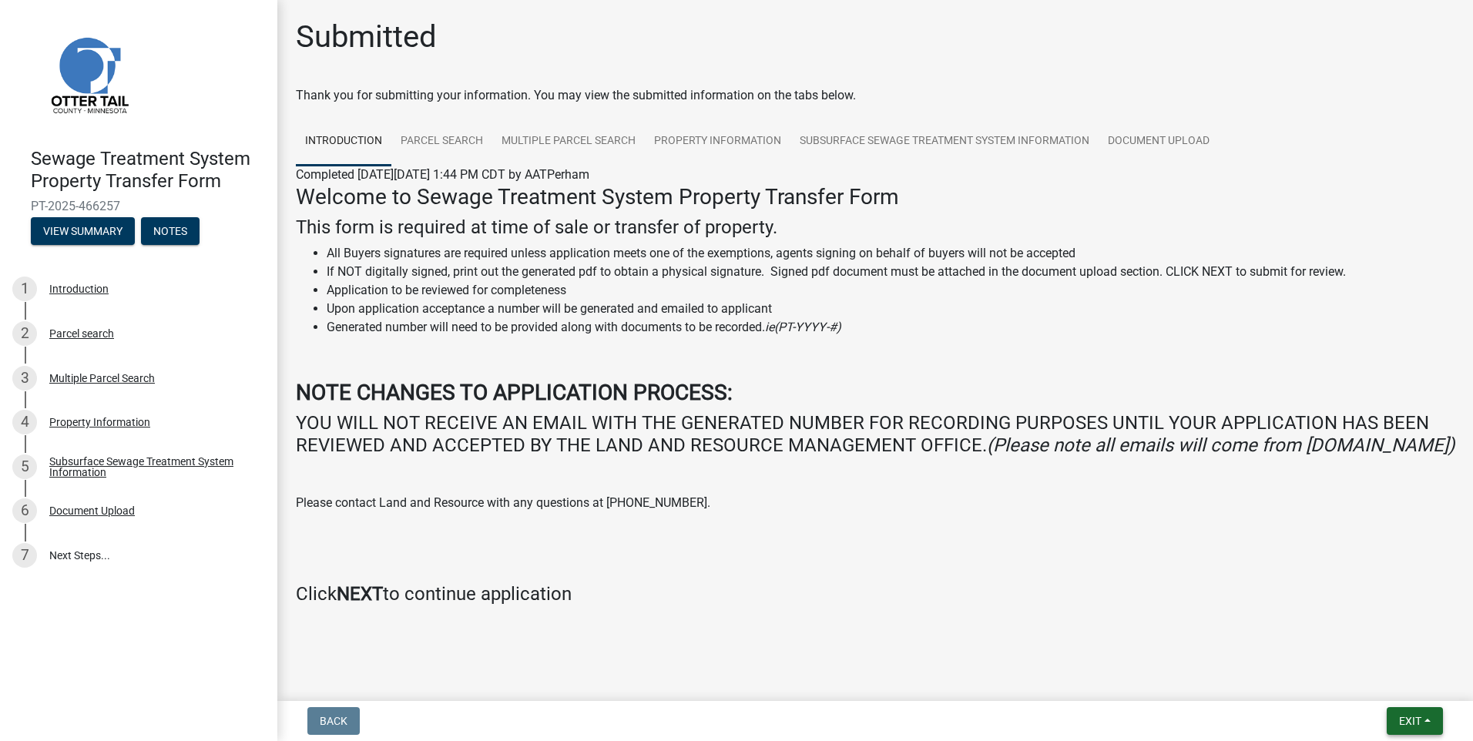
click at [1433, 720] on button "Exit" at bounding box center [1415, 721] width 56 height 28
click at [1376, 683] on button "Save & Exit" at bounding box center [1381, 680] width 123 height 37
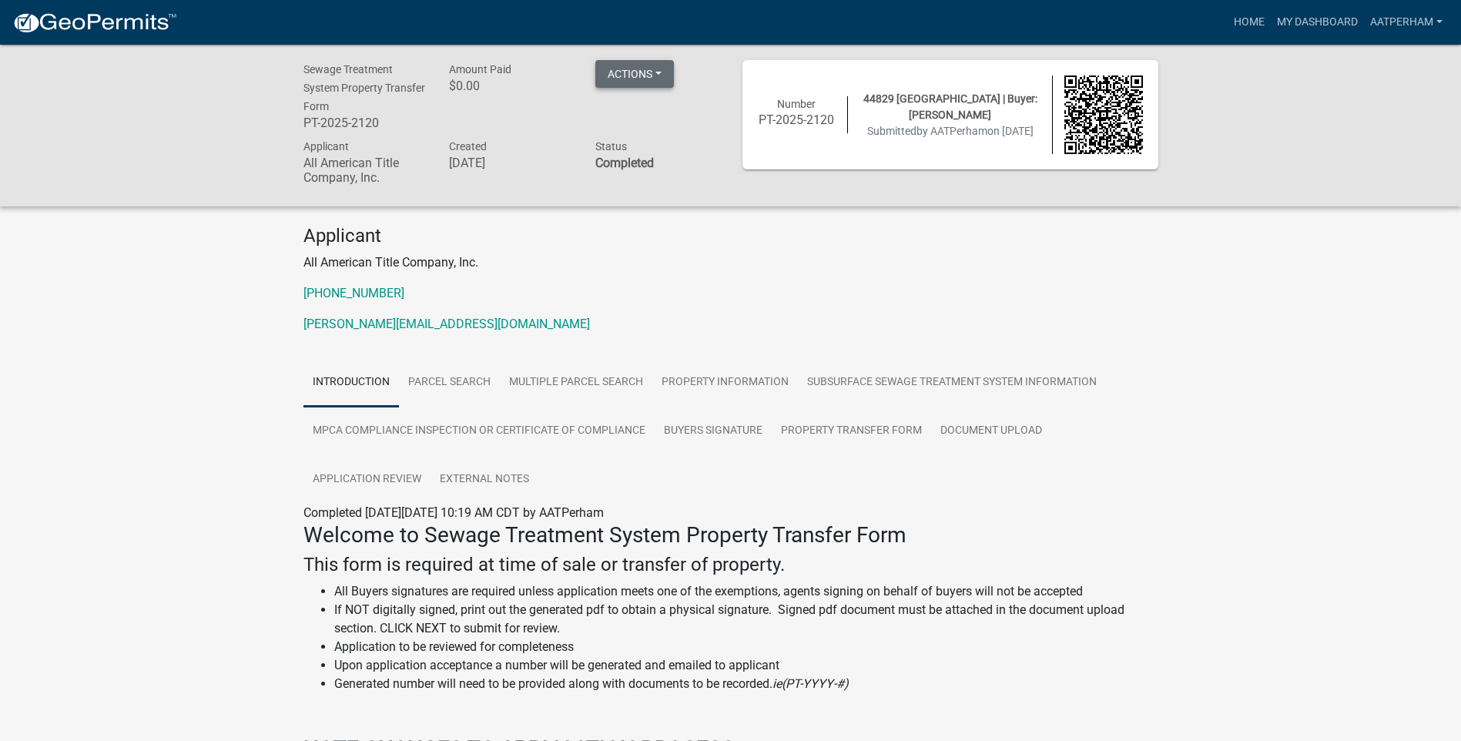
click at [634, 82] on button "Actions" at bounding box center [634, 74] width 79 height 28
click at [660, 124] on link "Printer Friendly" at bounding box center [656, 114] width 123 height 37
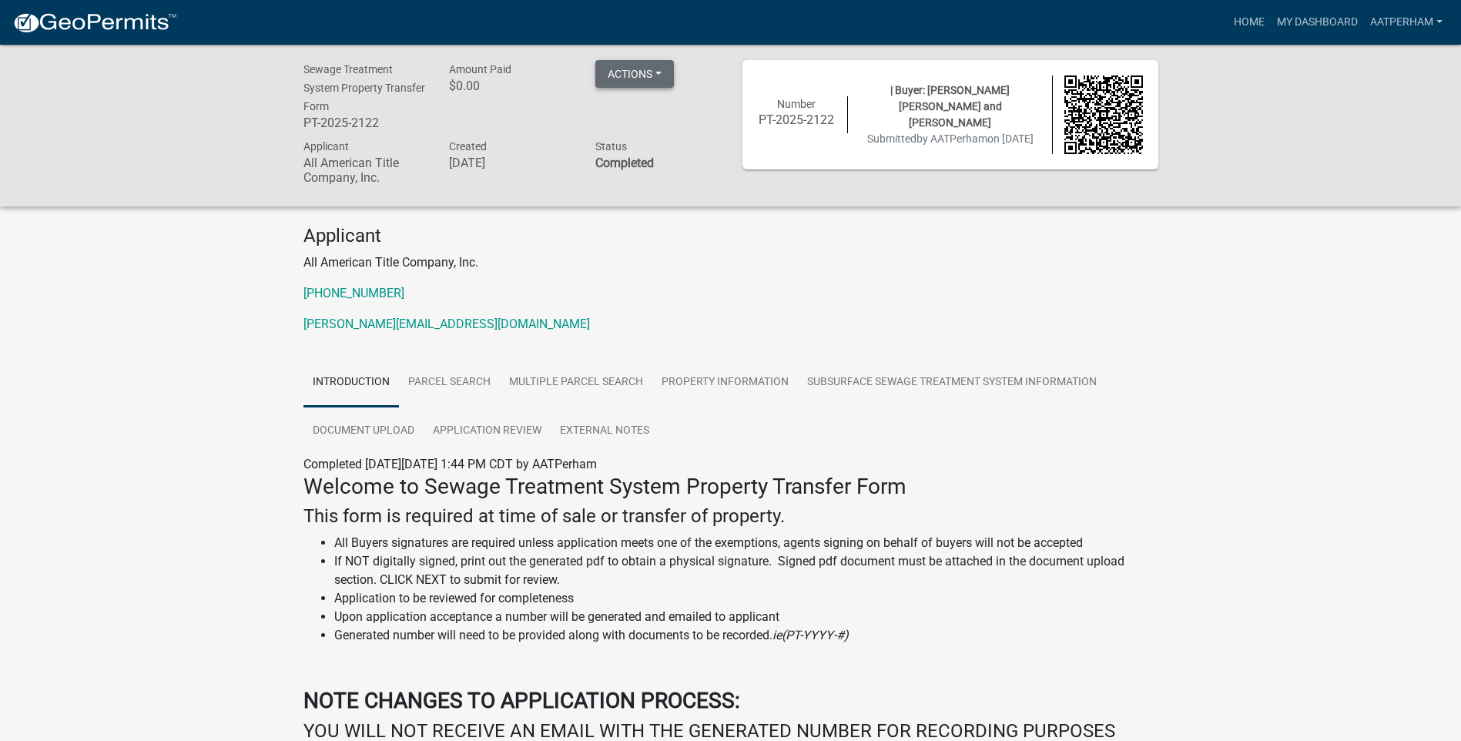
click at [646, 74] on button "Actions" at bounding box center [634, 74] width 79 height 28
click at [662, 126] on link "Printer Friendly" at bounding box center [656, 114] width 123 height 37
